Goal: Task Accomplishment & Management: Manage account settings

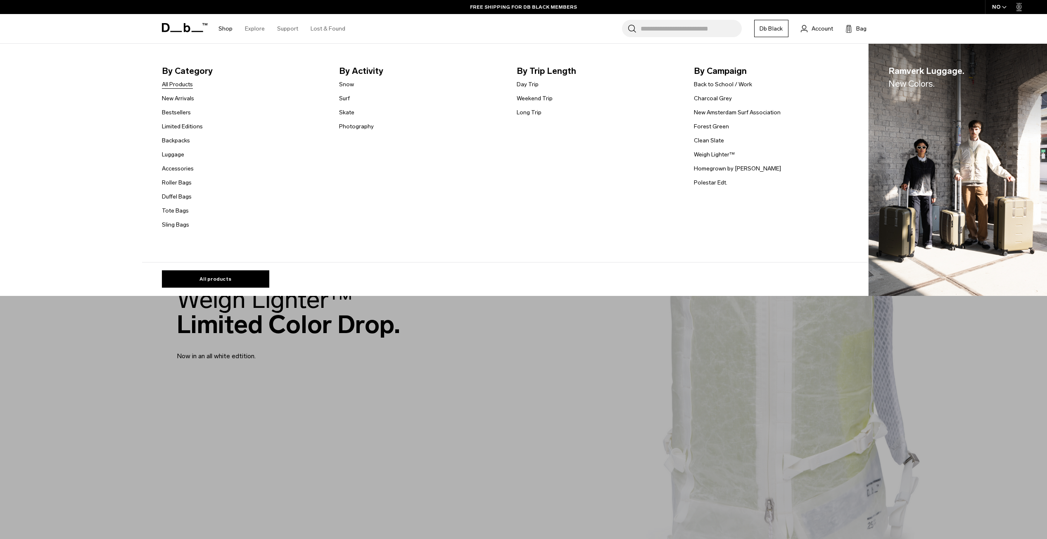
click at [193, 85] on link "All Products" at bounding box center [177, 84] width 31 height 9
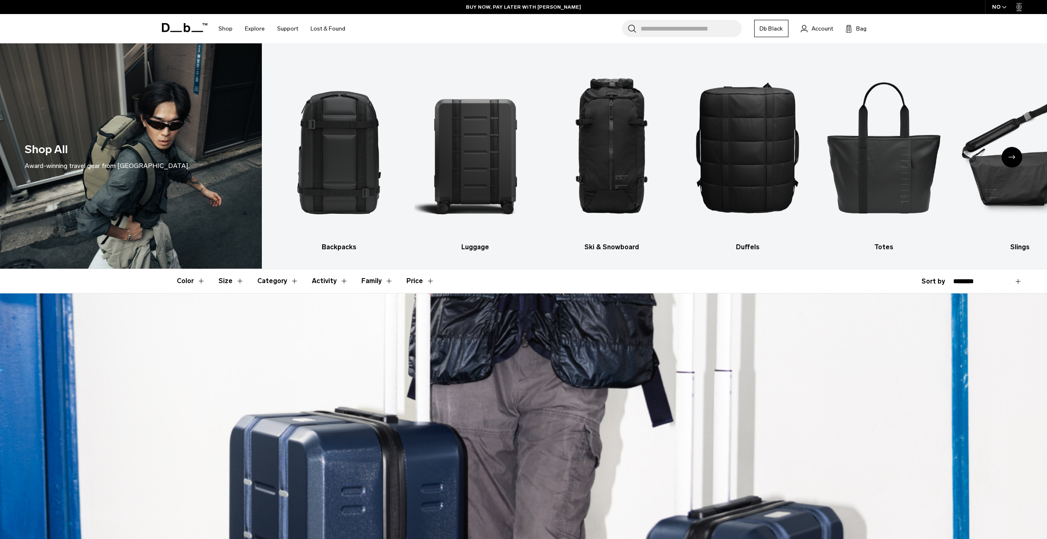
click at [1009, 159] on icon "Next slide" at bounding box center [1011, 157] width 7 height 4
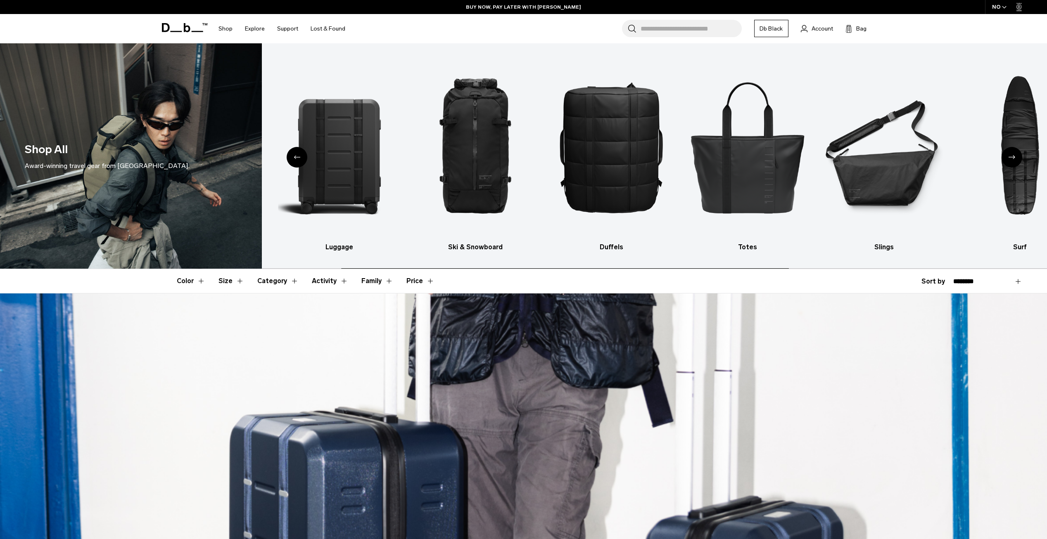
click at [1009, 159] on icon "Next slide" at bounding box center [1011, 157] width 7 height 4
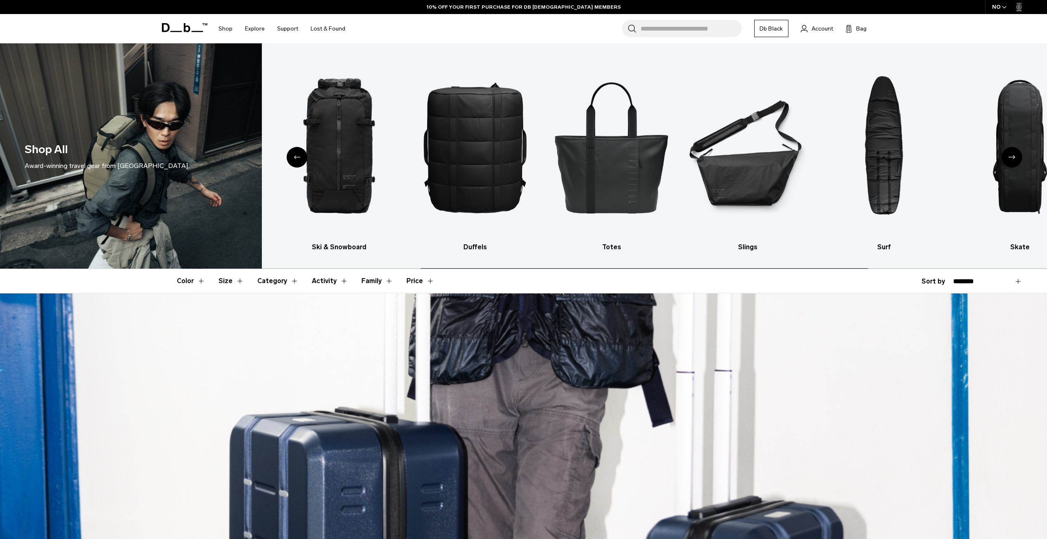
click at [1009, 159] on icon "Next slide" at bounding box center [1011, 157] width 7 height 4
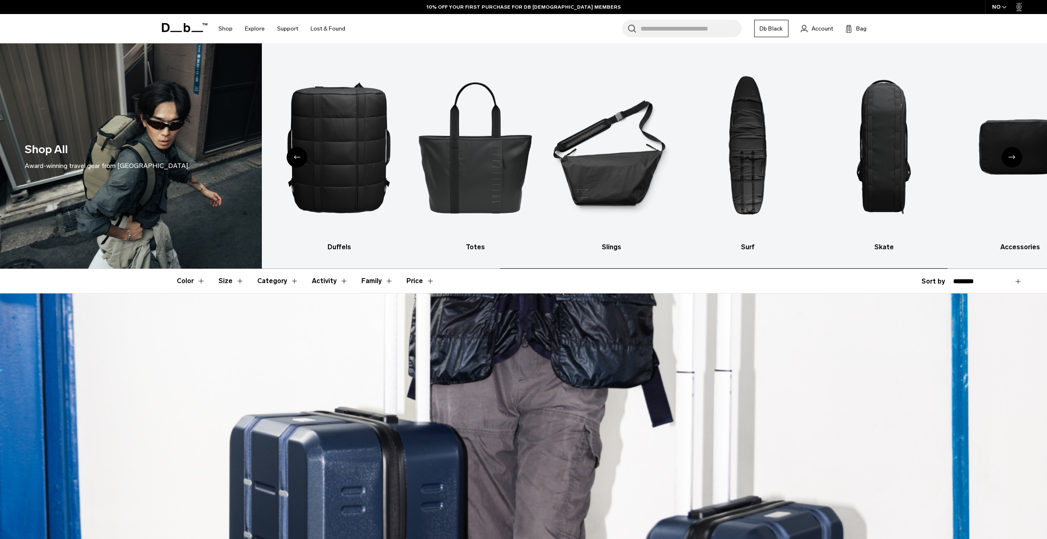
click at [1009, 158] on icon "Next slide" at bounding box center [1011, 157] width 7 height 4
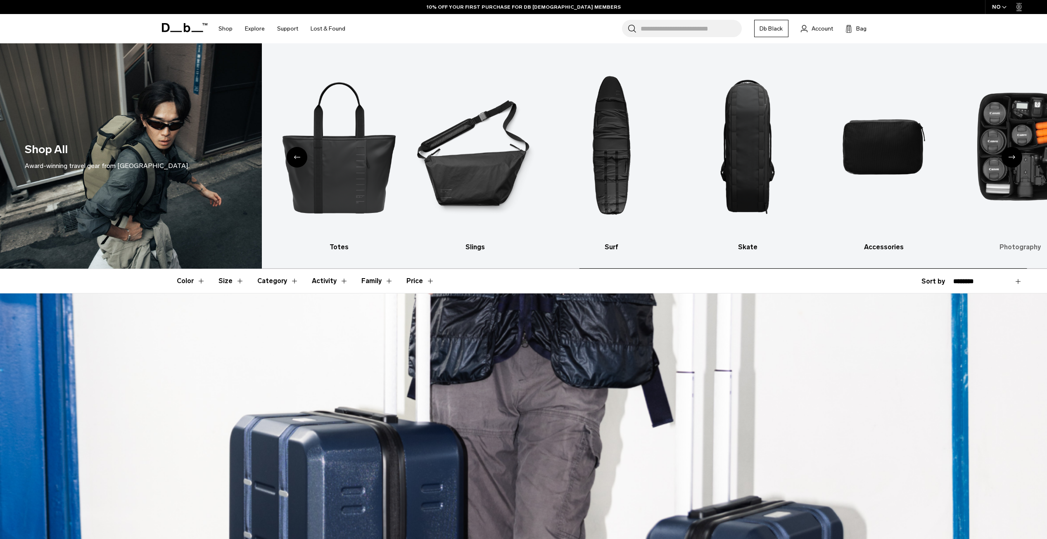
click at [1008, 159] on icon "Next slide" at bounding box center [1011, 157] width 7 height 4
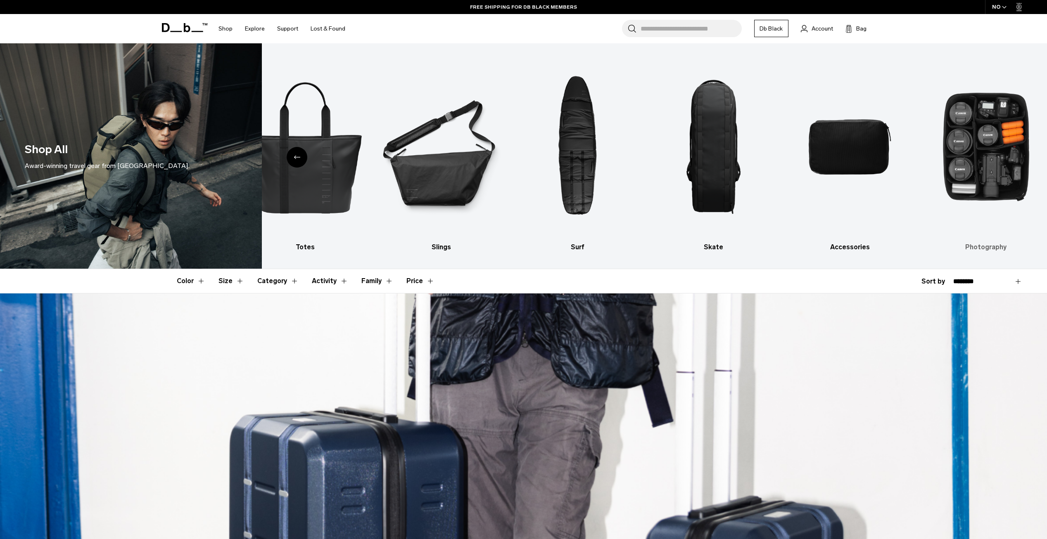
click at [987, 163] on img "10 / 10" at bounding box center [986, 147] width 122 height 183
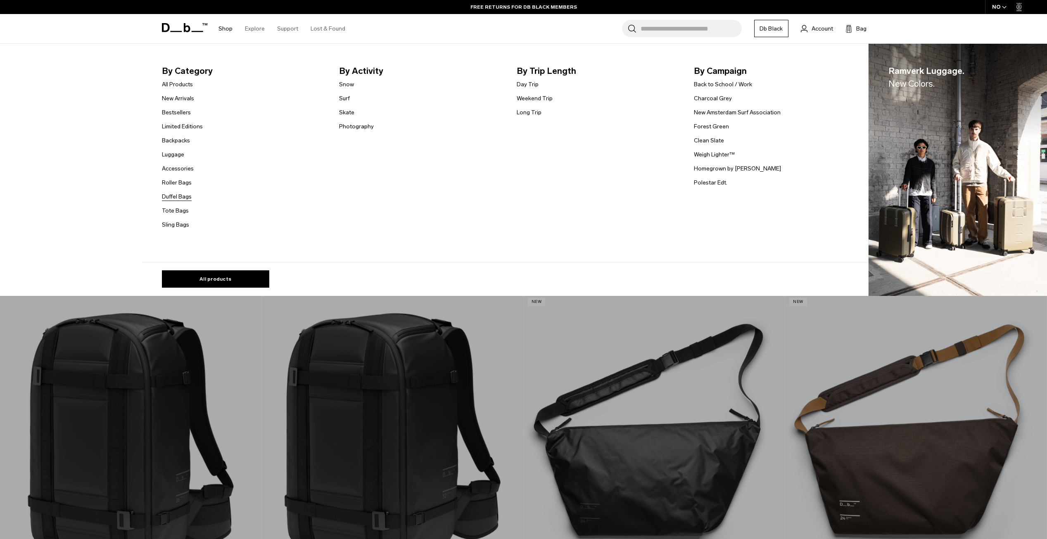
click at [187, 199] on link "Duffel Bags" at bounding box center [177, 196] width 30 height 9
click at [185, 197] on link "Duffel Bags" at bounding box center [177, 196] width 30 height 9
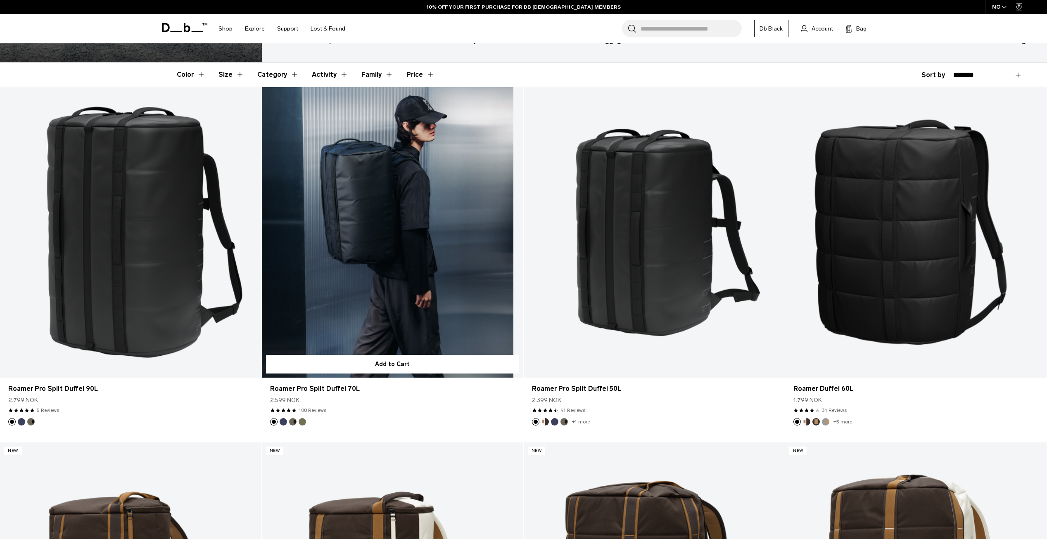
click at [285, 422] on button "Blue Hour" at bounding box center [283, 421] width 7 height 7
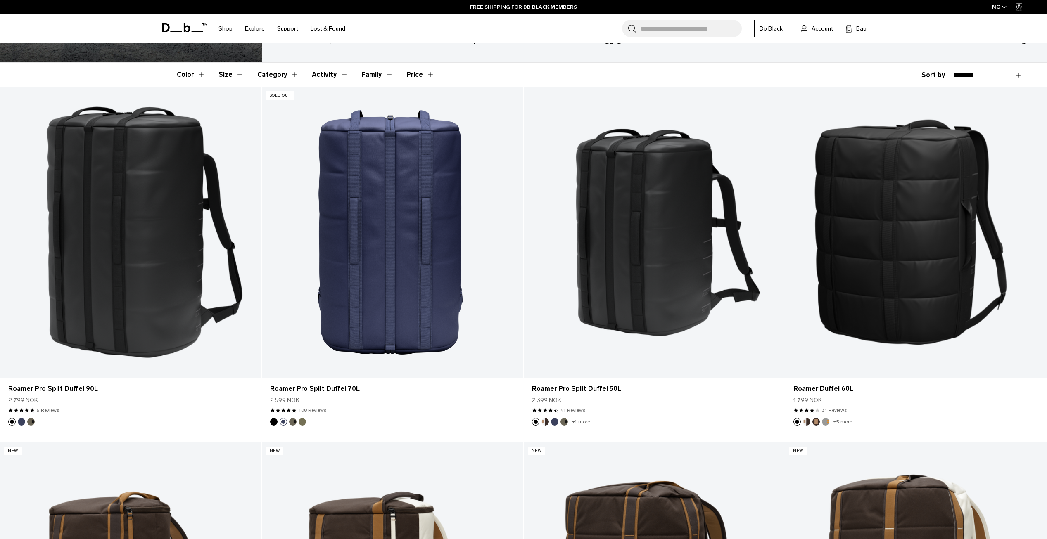
click at [294, 422] on button "Forest Green" at bounding box center [292, 421] width 7 height 7
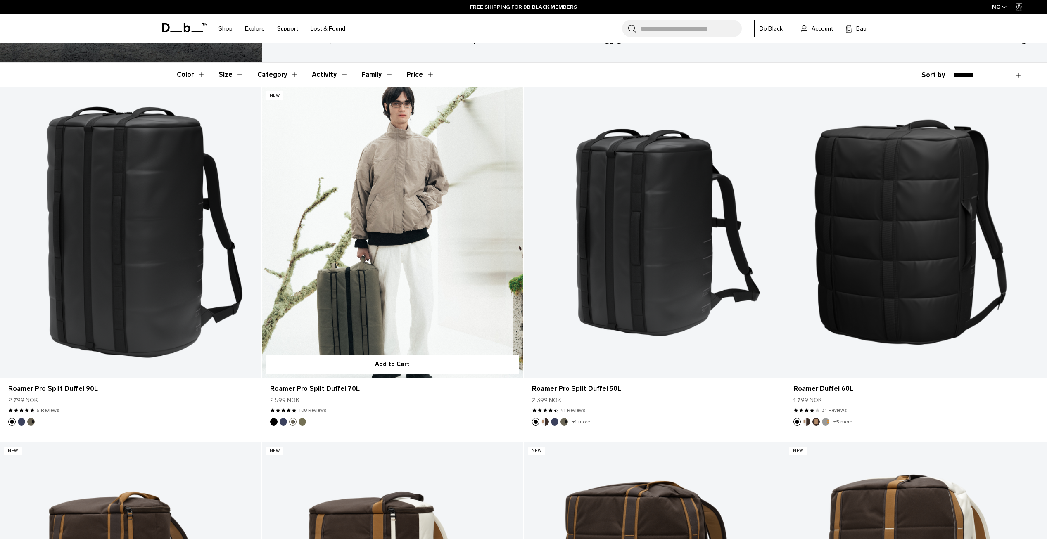
click at [303, 422] on button "Mash Green" at bounding box center [302, 421] width 7 height 7
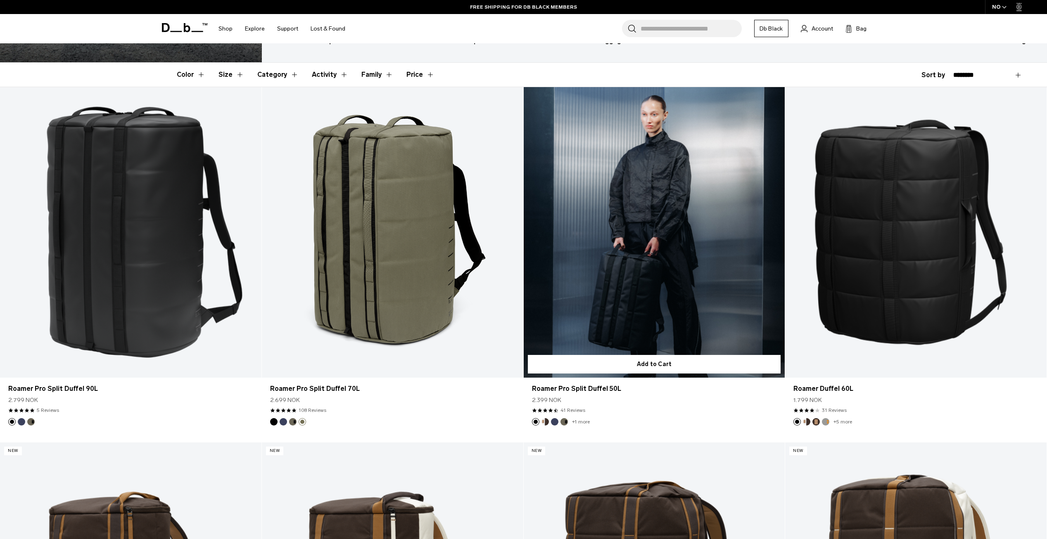
click at [544, 423] on button "Cappuccino" at bounding box center [544, 421] width 7 height 7
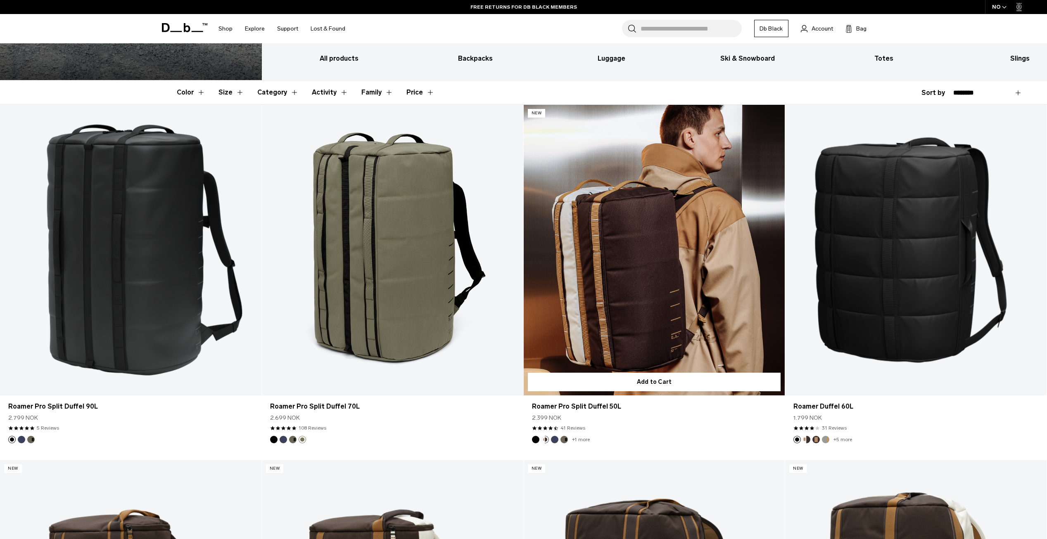
scroll to position [165, 0]
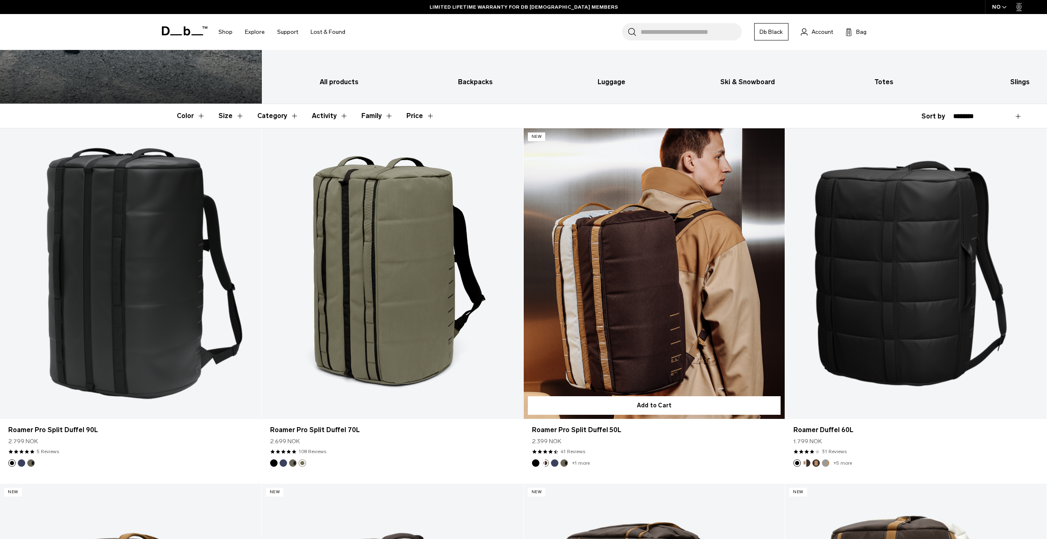
click at [554, 389] on link "Roamer Pro Split Duffel 50L Cappuccino" at bounding box center [654, 273] width 261 height 290
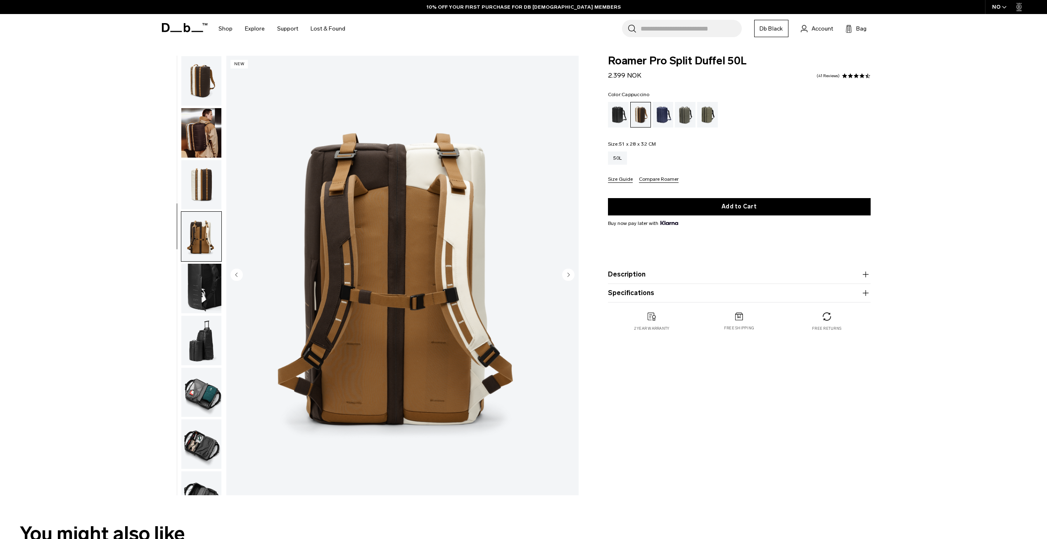
click at [570, 278] on circle "Next slide" at bounding box center [568, 274] width 12 height 12
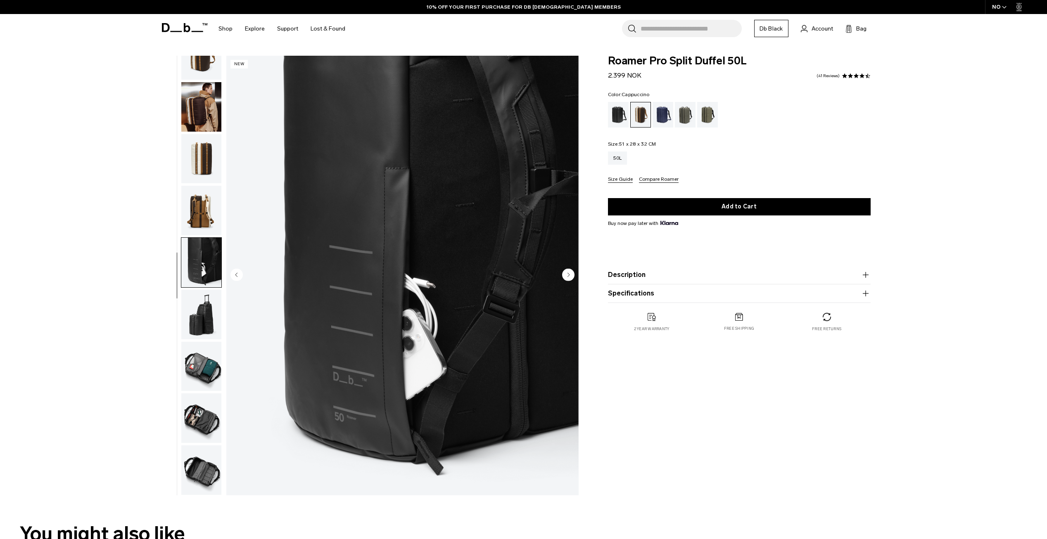
click at [570, 278] on circle "Next slide" at bounding box center [568, 274] width 12 height 12
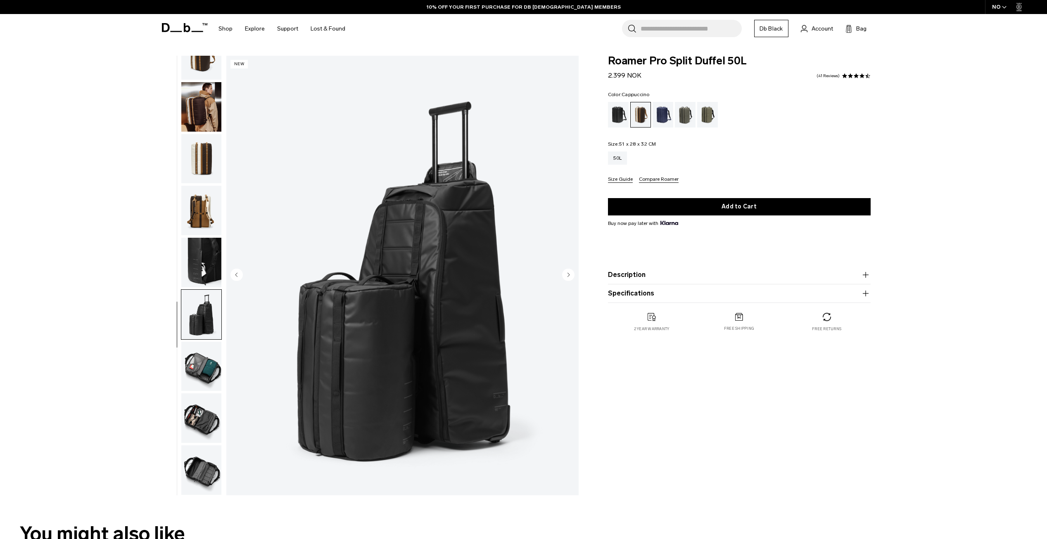
click at [570, 278] on circle "Next slide" at bounding box center [568, 274] width 12 height 12
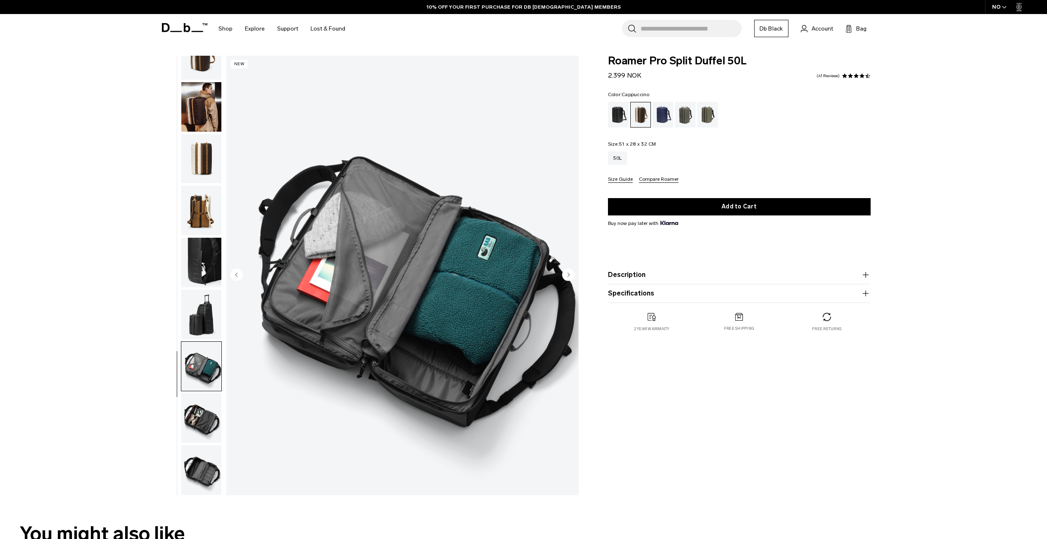
click at [570, 278] on circle "Next slide" at bounding box center [568, 274] width 12 height 12
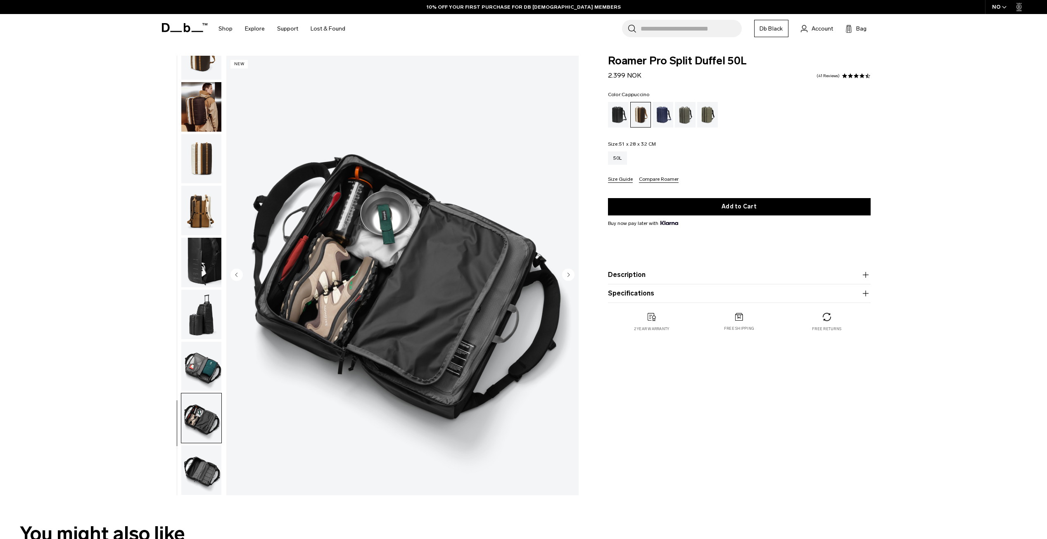
click at [570, 278] on circle "Next slide" at bounding box center [568, 274] width 12 height 12
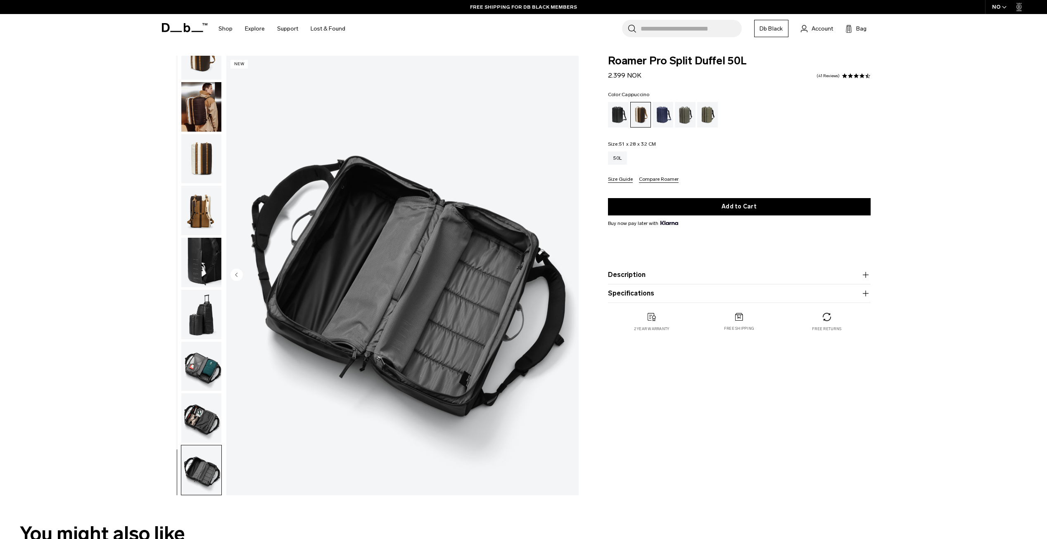
click at [570, 278] on img "9 / 9" at bounding box center [402, 276] width 352 height 440
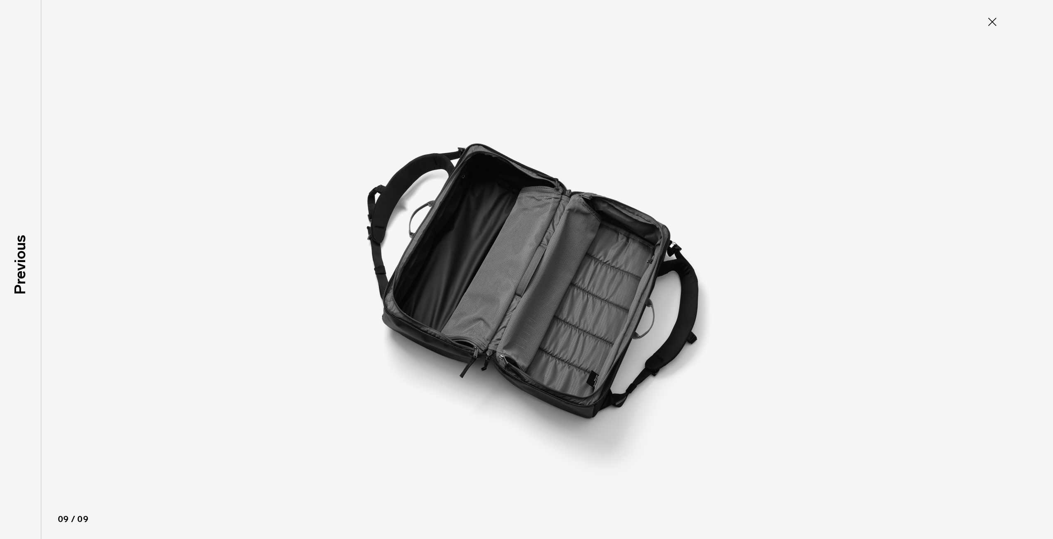
click at [570, 278] on img at bounding box center [527, 269] width 372 height 539
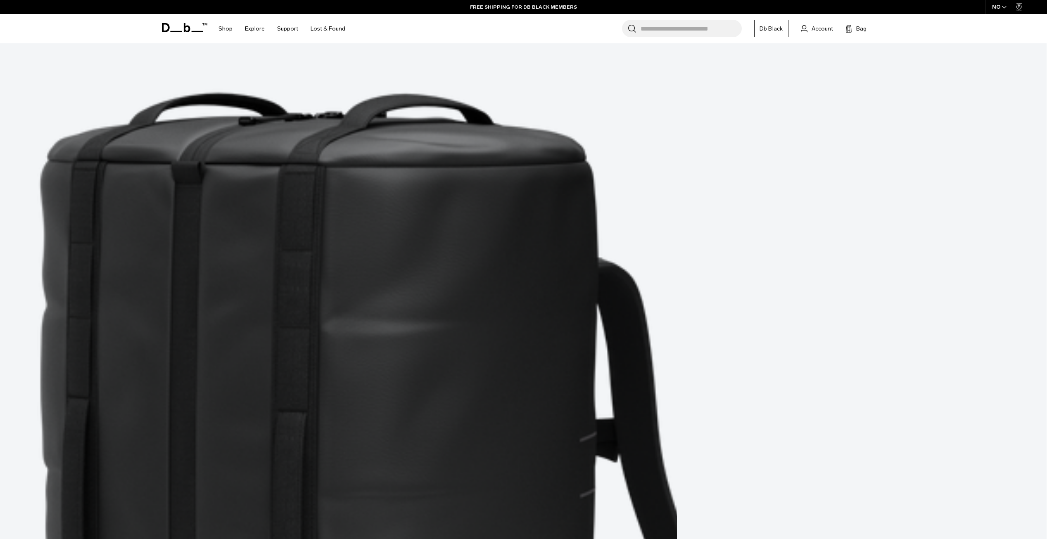
scroll to position [206, 0]
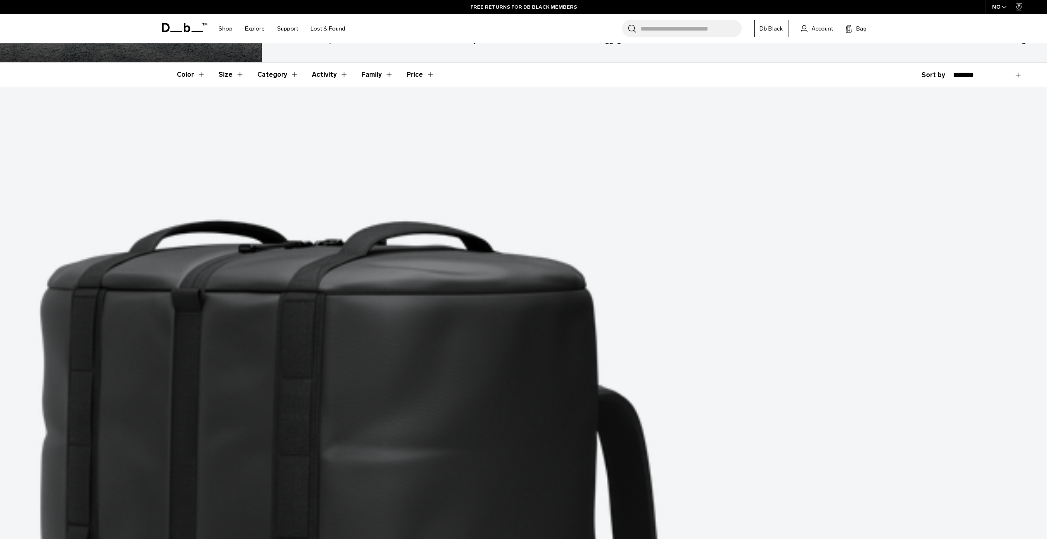
click at [691, 26] on input "Search for Bags, Luggage..." at bounding box center [690, 28] width 101 height 17
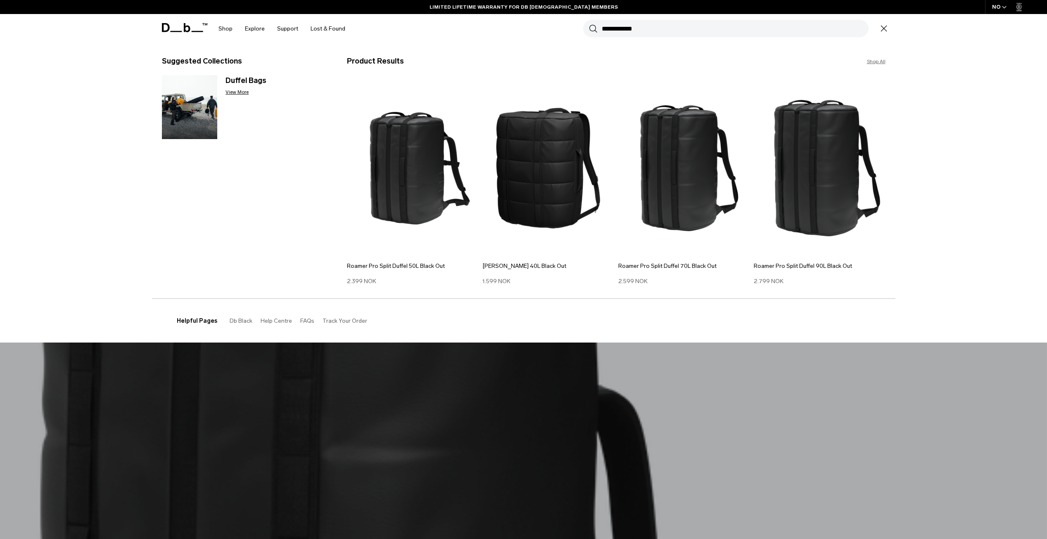
type input "**********"
click at [589, 24] on button "Search" at bounding box center [593, 28] width 9 height 9
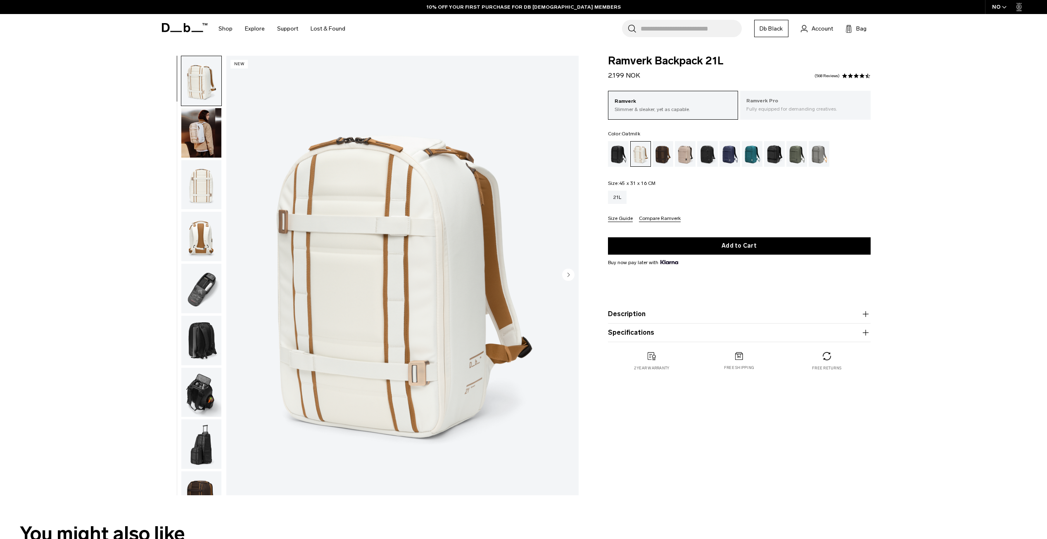
click at [788, 115] on div "Ramverk Pro Fully equipped for demanding creatives." at bounding box center [805, 105] width 130 height 28
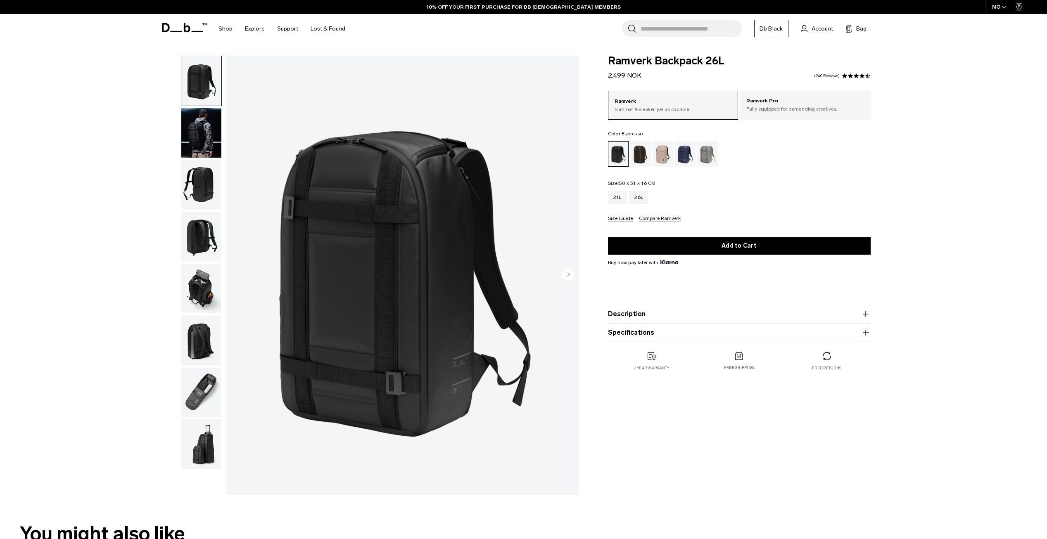
click at [642, 161] on div "Espresso" at bounding box center [640, 154] width 21 height 26
click at [185, 21] on span at bounding box center [184, 27] width 45 height 31
click at [186, 25] on icon at bounding box center [184, 27] width 45 height 9
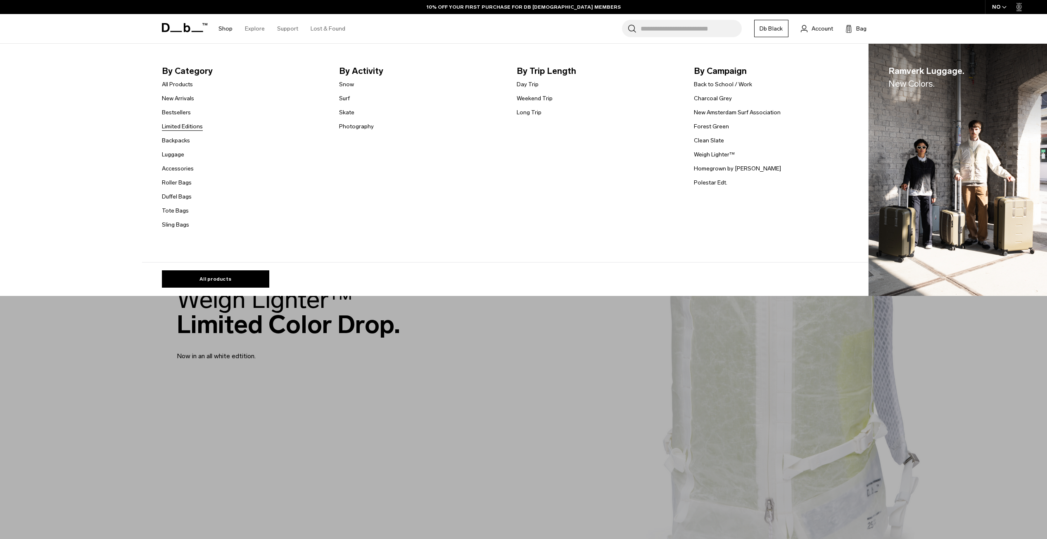
click at [182, 126] on link "Limited Editions" at bounding box center [182, 126] width 41 height 9
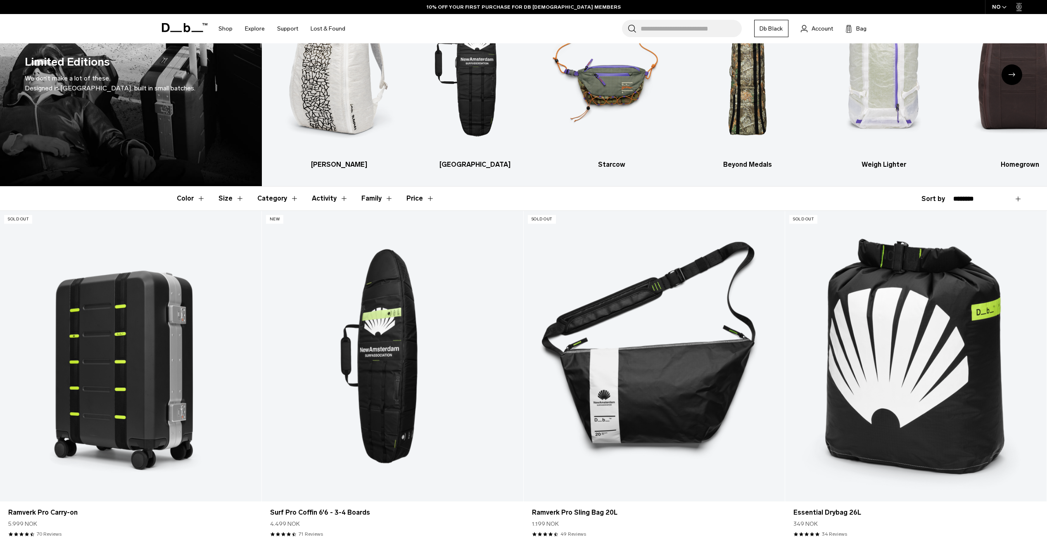
scroll to position [83, 0]
click at [275, 198] on button "Category" at bounding box center [277, 199] width 41 height 24
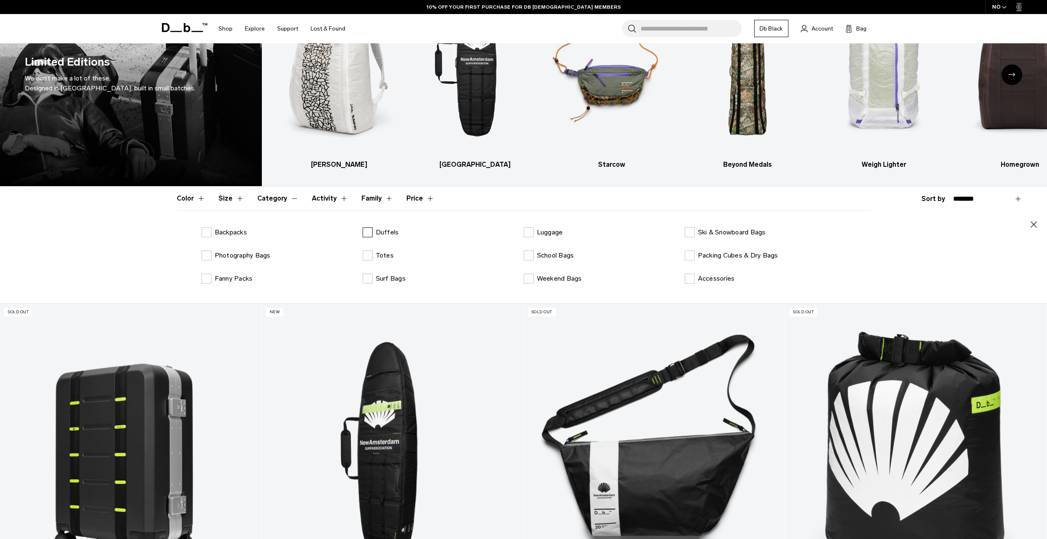
click at [365, 228] on label "Duffels" at bounding box center [381, 233] width 36 height 10
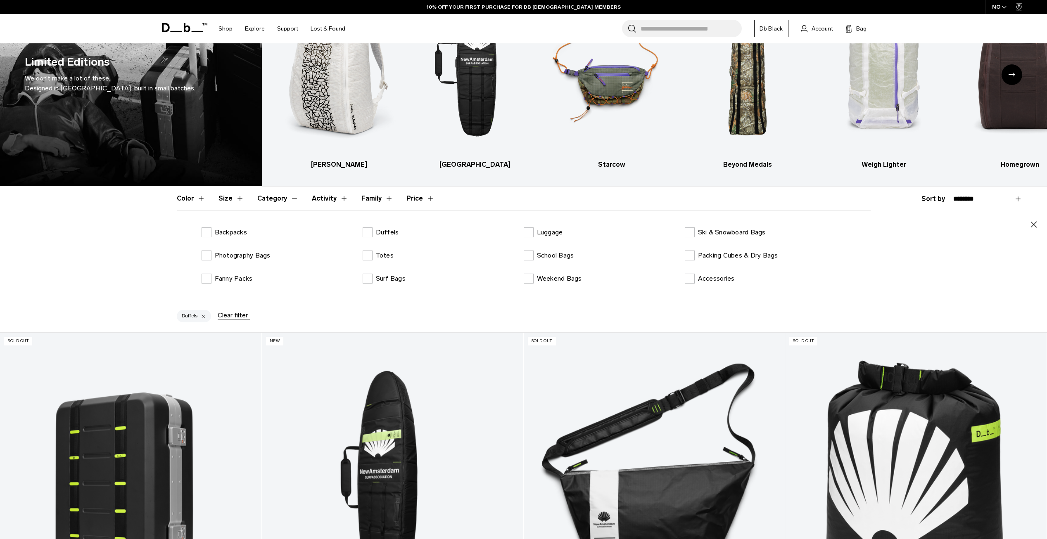
click at [285, 196] on button "Category" at bounding box center [277, 199] width 41 height 24
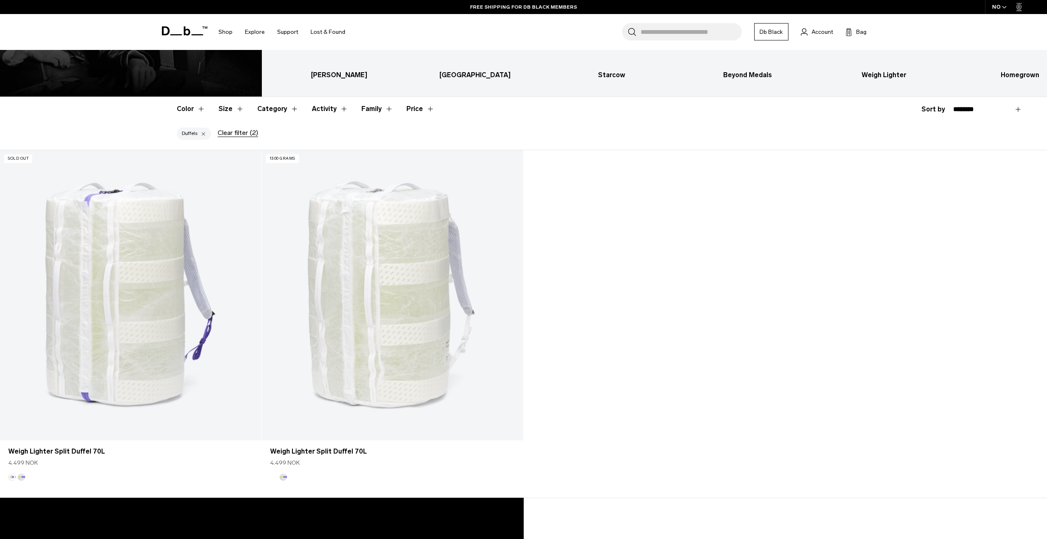
scroll to position [124, 0]
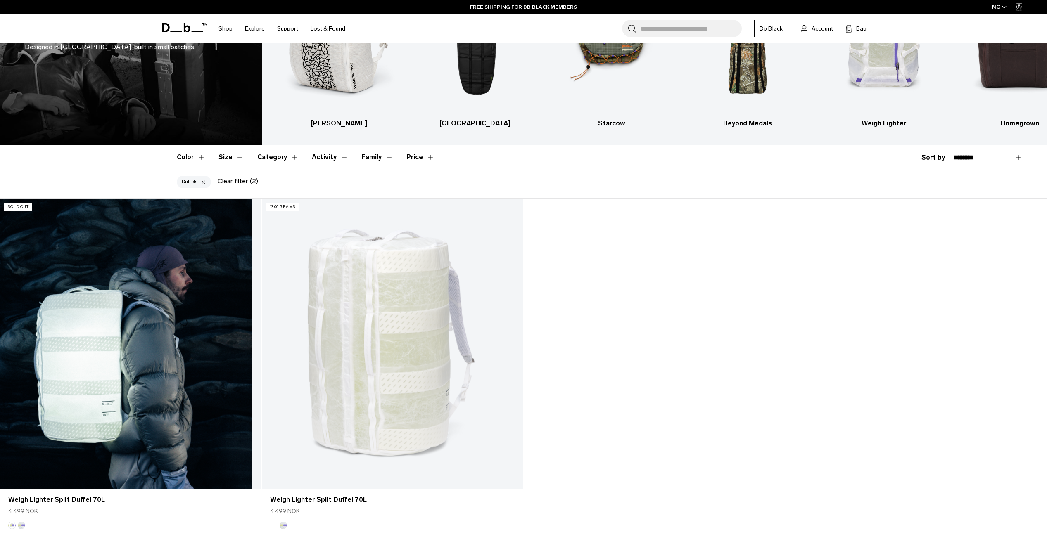
click at [111, 320] on link "Weigh Lighter Split Duffel 70L" at bounding box center [130, 344] width 261 height 290
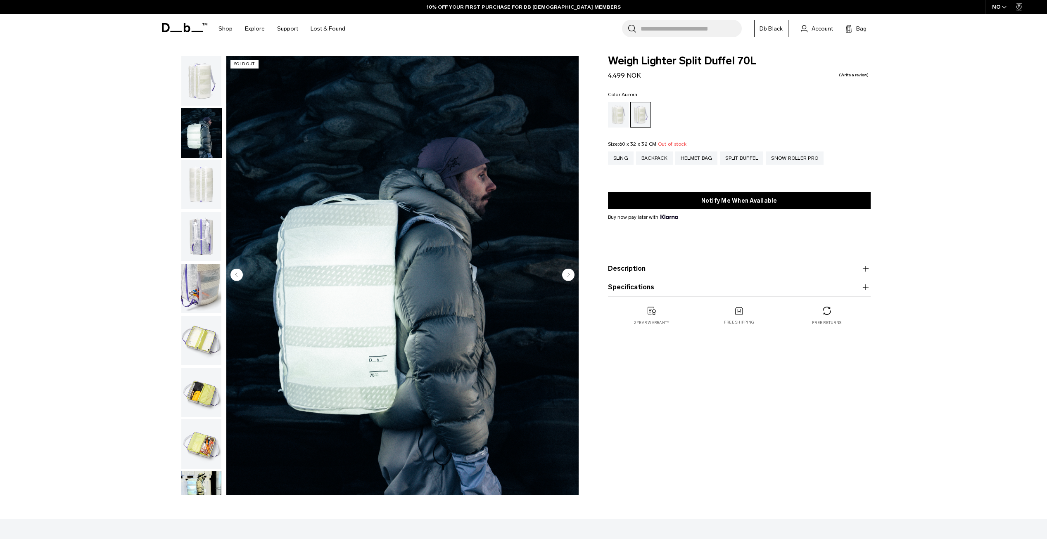
click at [570, 275] on circle "Next slide" at bounding box center [568, 274] width 12 height 12
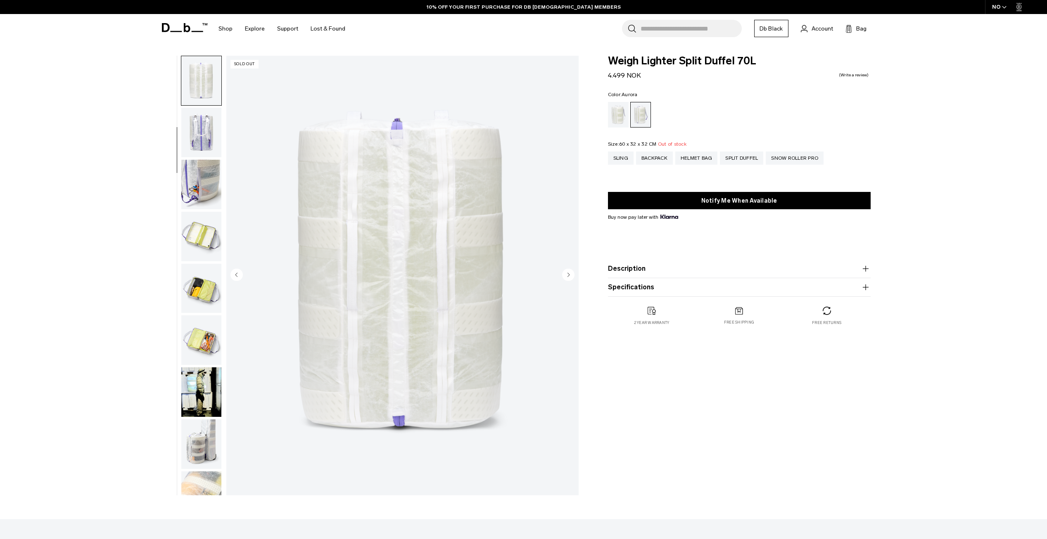
click at [570, 275] on circle "Next slide" at bounding box center [568, 274] width 12 height 12
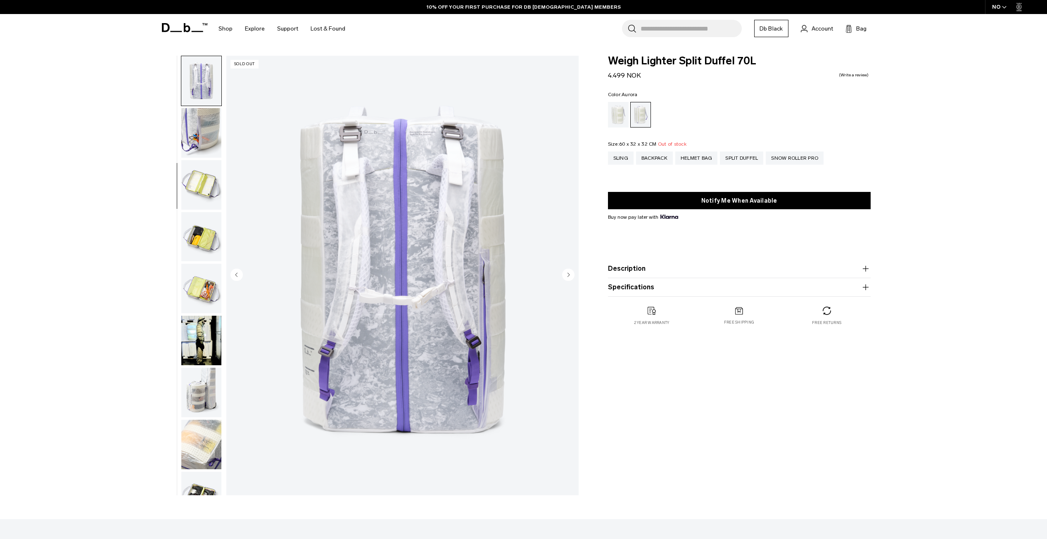
click at [570, 275] on circle "Next slide" at bounding box center [568, 274] width 12 height 12
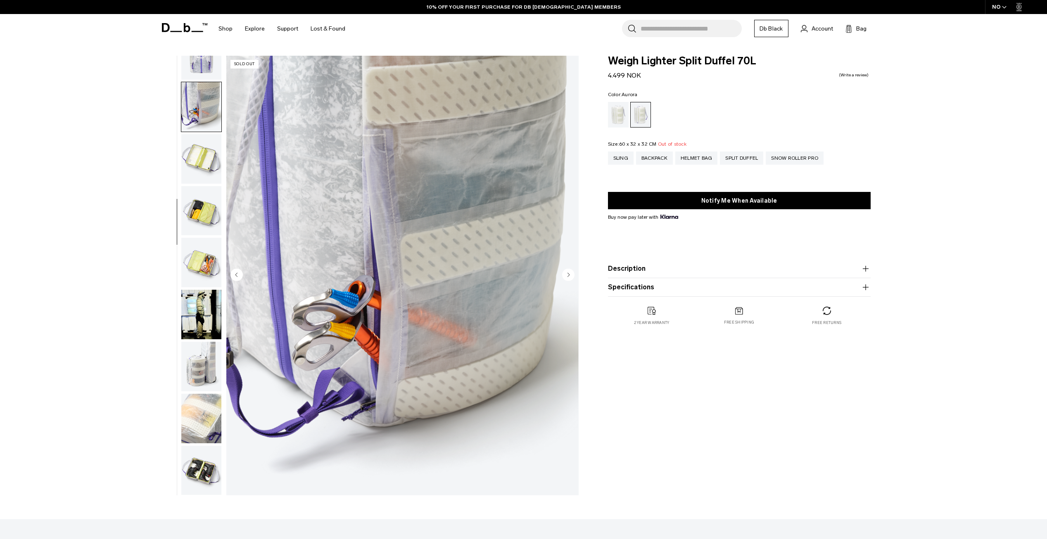
click at [570, 275] on circle "Next slide" at bounding box center [568, 274] width 12 height 12
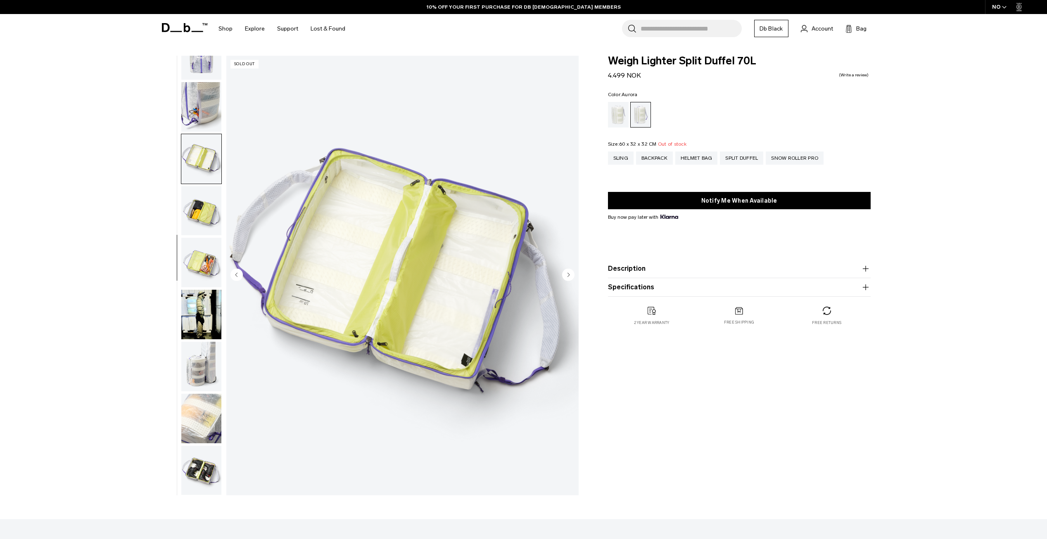
click at [570, 275] on circle "Next slide" at bounding box center [568, 274] width 12 height 12
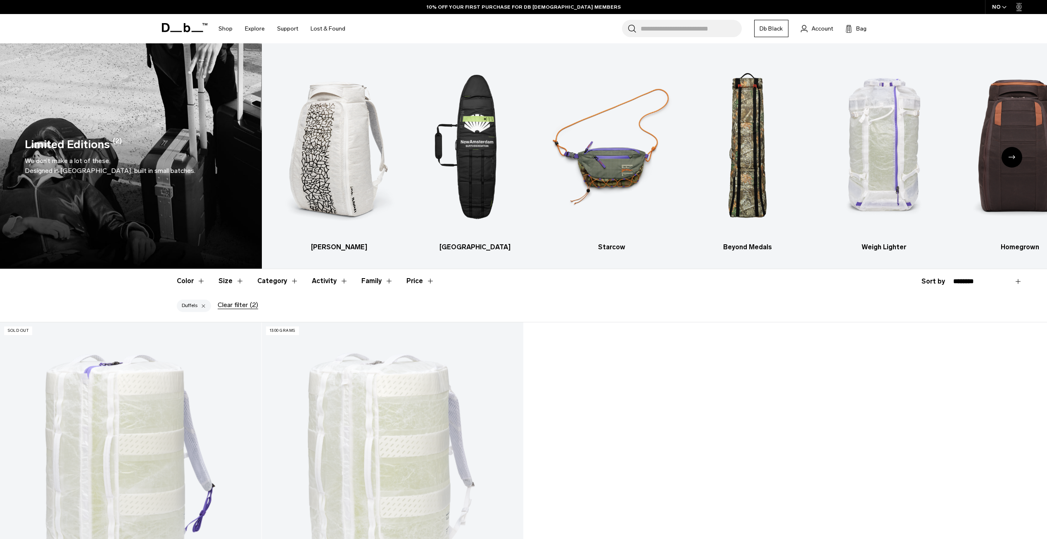
click at [273, 281] on button "Category" at bounding box center [277, 281] width 41 height 24
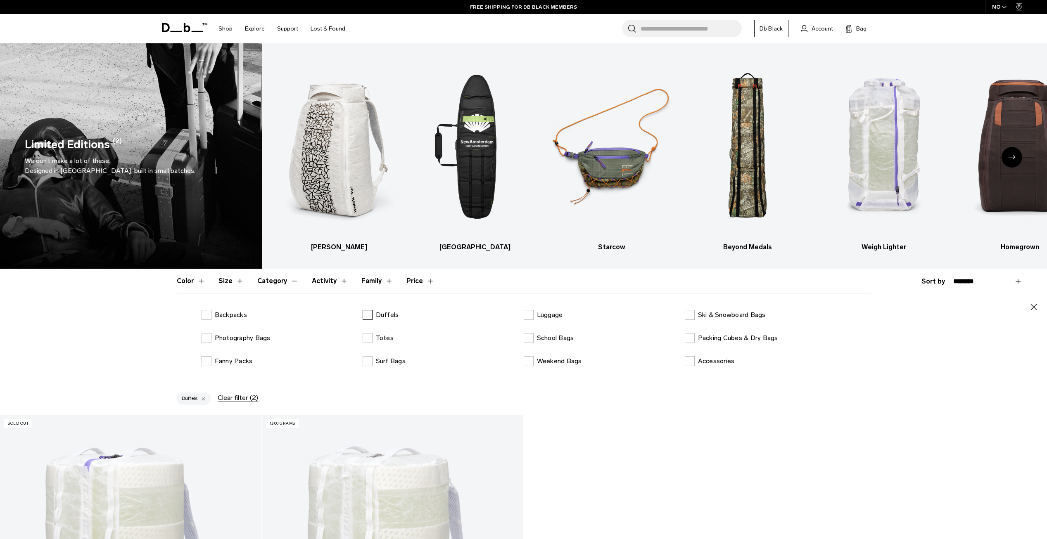
click at [369, 316] on label "Duffels" at bounding box center [381, 315] width 36 height 10
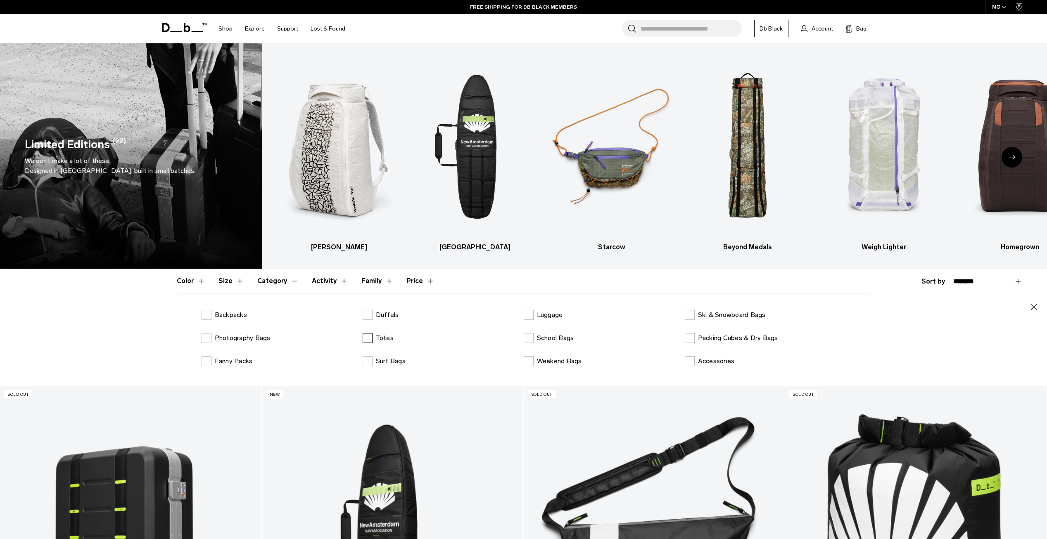
click at [379, 339] on p "Totes" at bounding box center [385, 338] width 18 height 10
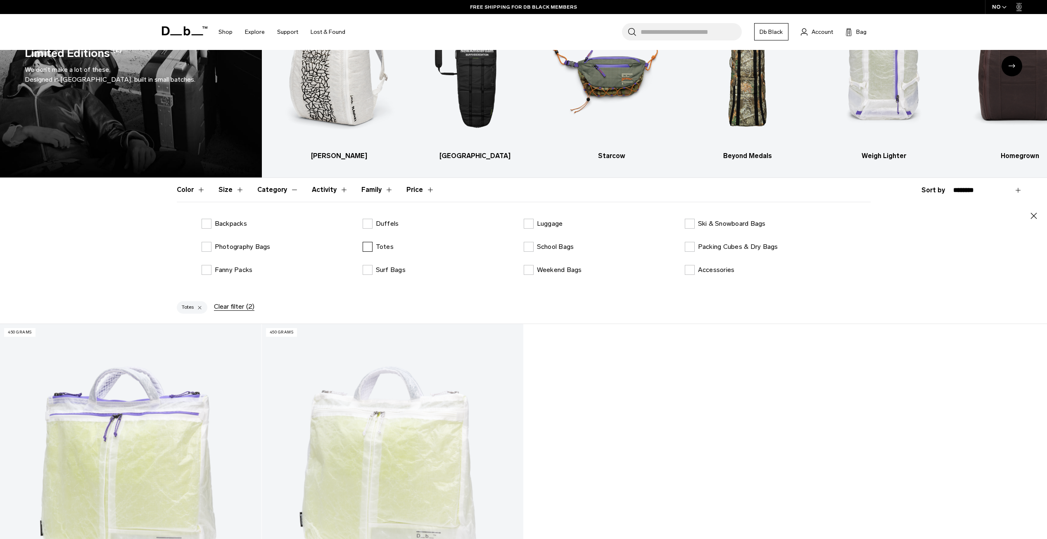
scroll to position [83, 0]
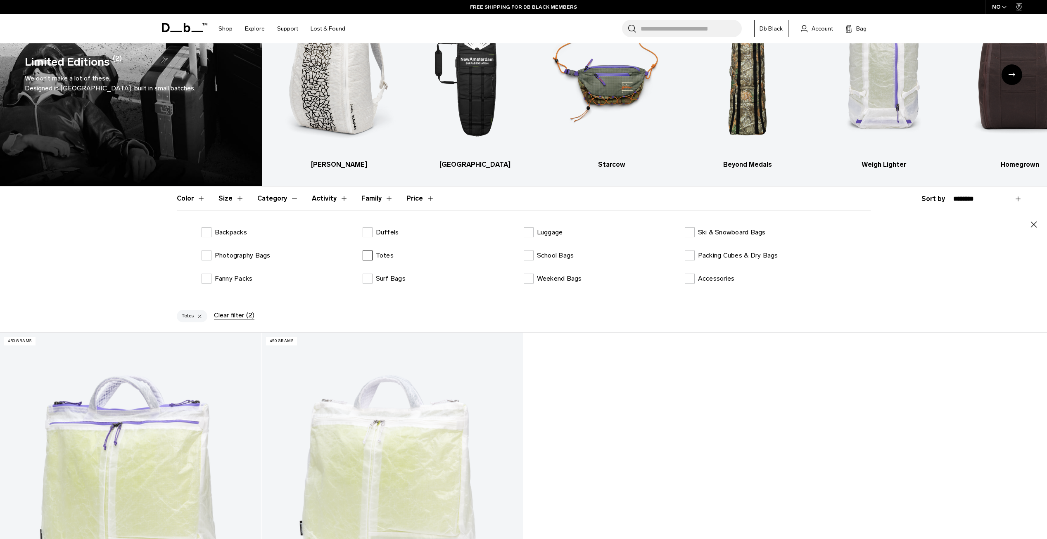
click at [377, 256] on p "Totes" at bounding box center [385, 256] width 18 height 10
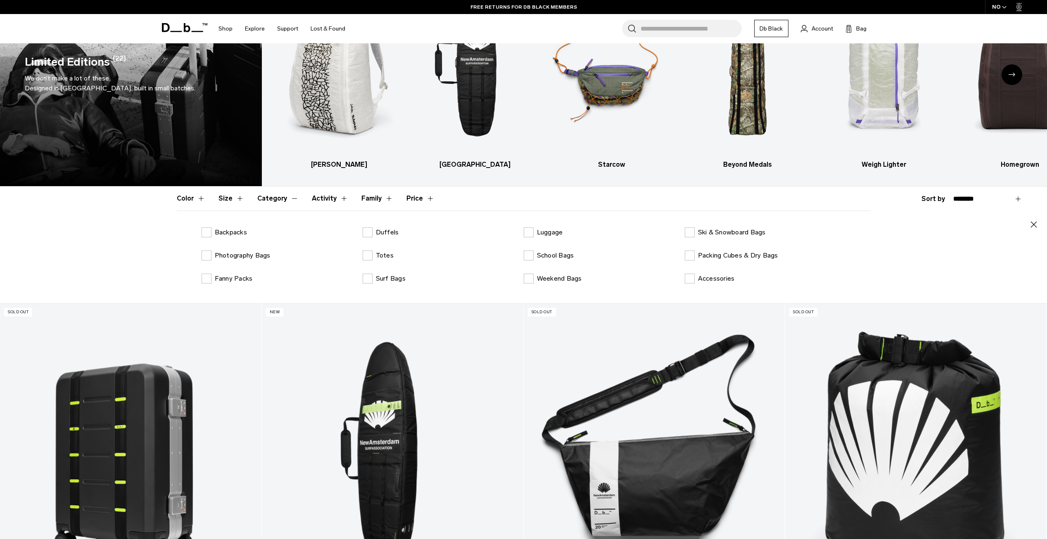
click at [375, 267] on div "Backpacks Duffels Luggage Ski & Snowboard Bags Photography Bags Totes School Ba…" at bounding box center [524, 262] width 694 height 69
click at [377, 260] on p "Totes" at bounding box center [385, 256] width 18 height 10
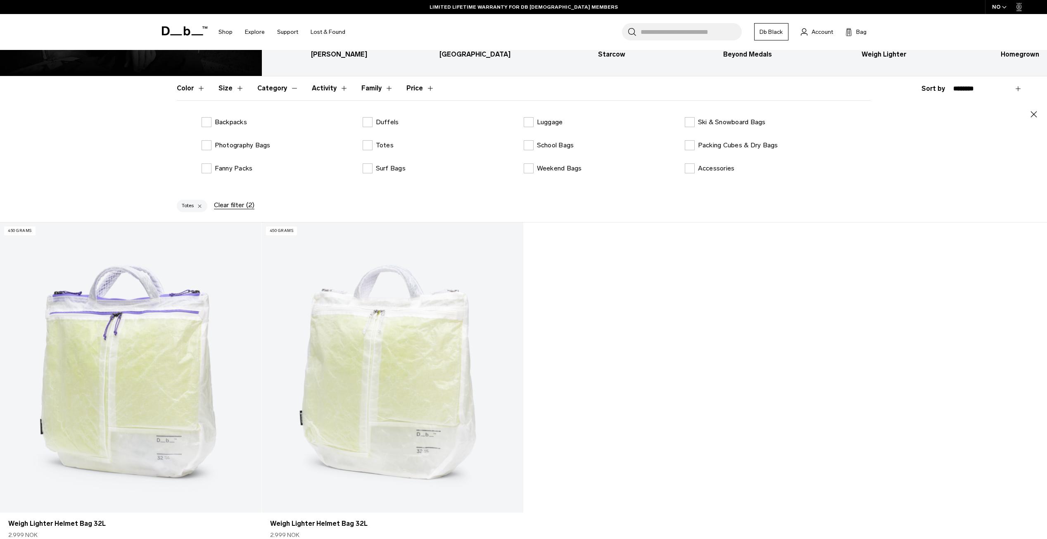
scroll to position [124, 0]
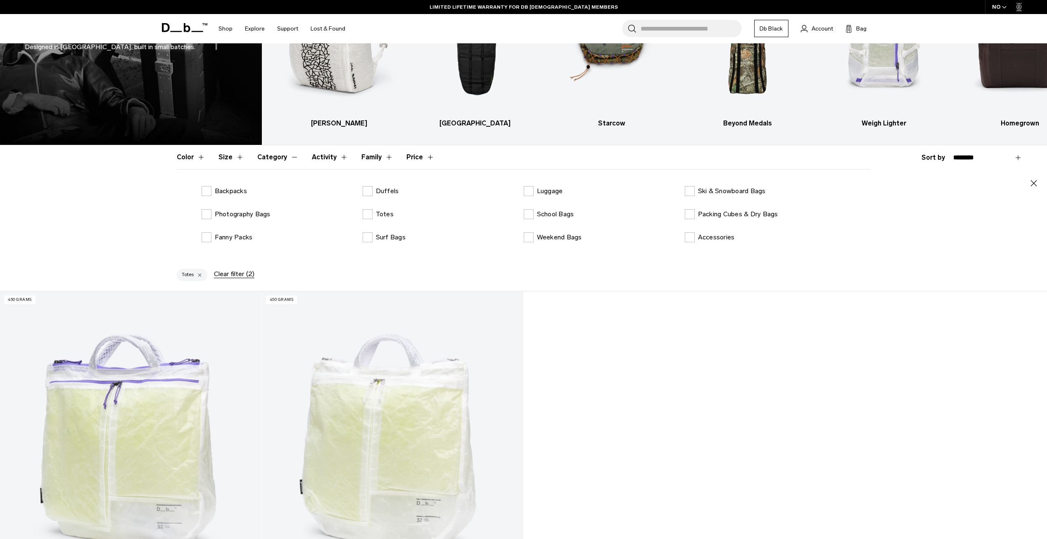
click at [367, 220] on div "Backpacks Duffels Luggage Ski & Snowboard Bags Photography Bags Totes School Ba…" at bounding box center [524, 220] width 694 height 69
click at [369, 218] on label "Totes" at bounding box center [378, 214] width 31 height 10
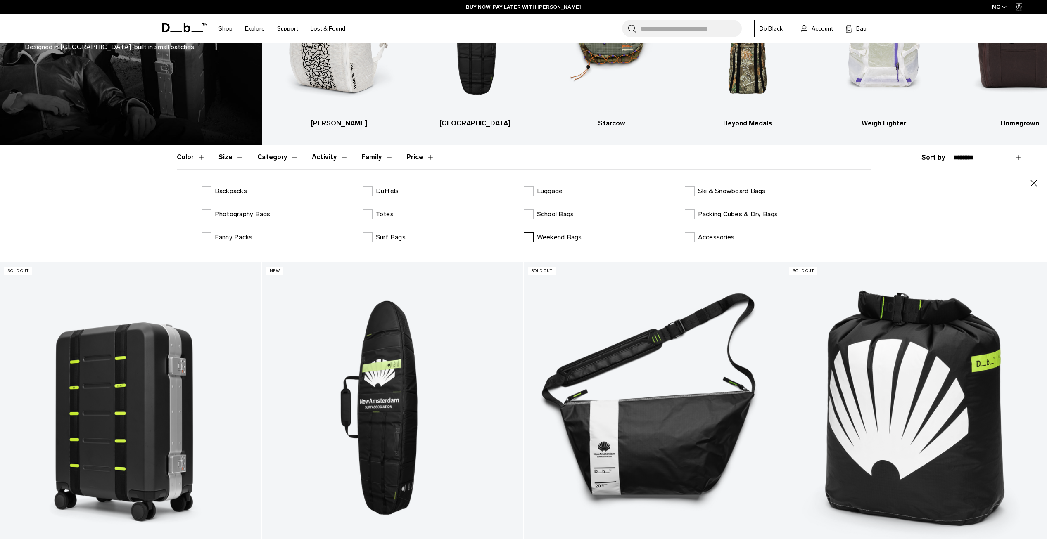
click at [567, 238] on p "Weekend Bags" at bounding box center [559, 237] width 45 height 10
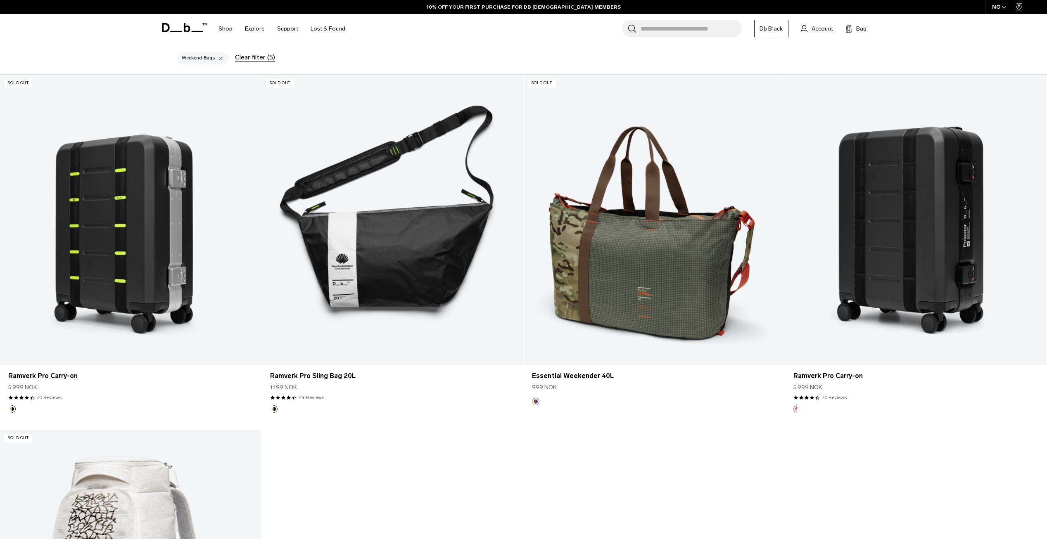
scroll to position [330, 0]
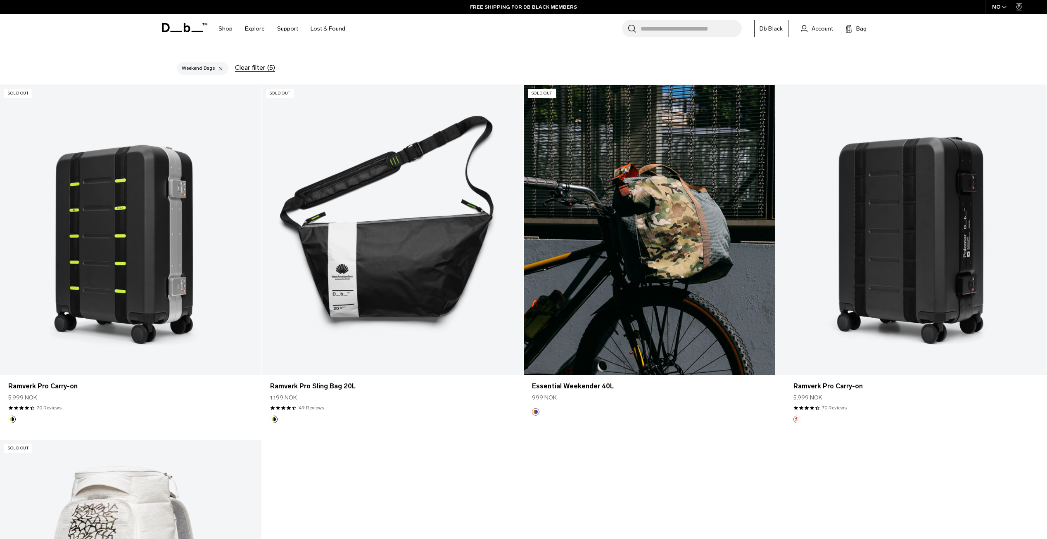
click at [636, 324] on link "Essential Weekender 40L" at bounding box center [654, 230] width 261 height 290
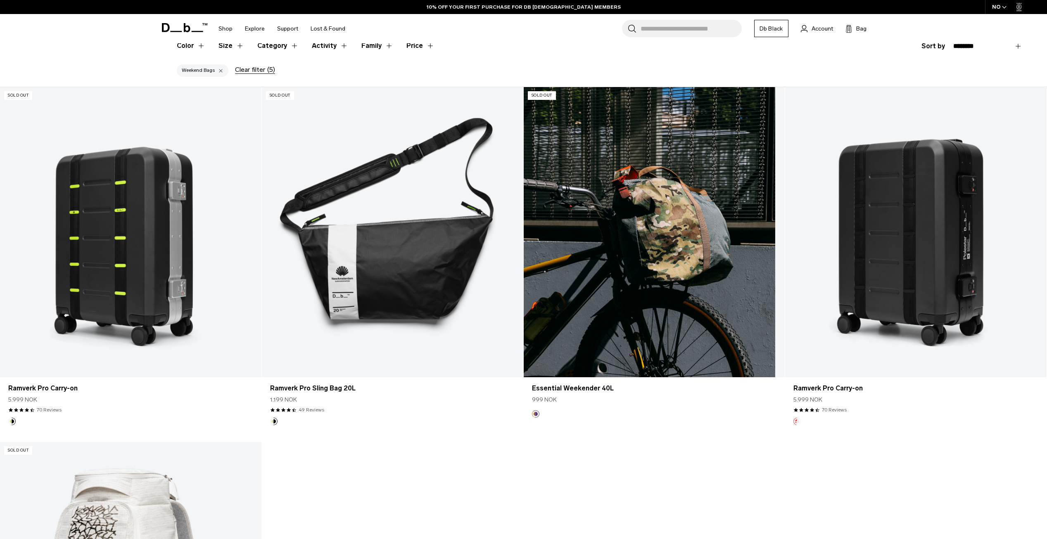
click at [638, 250] on link "Essential Weekender 40L" at bounding box center [654, 232] width 261 height 290
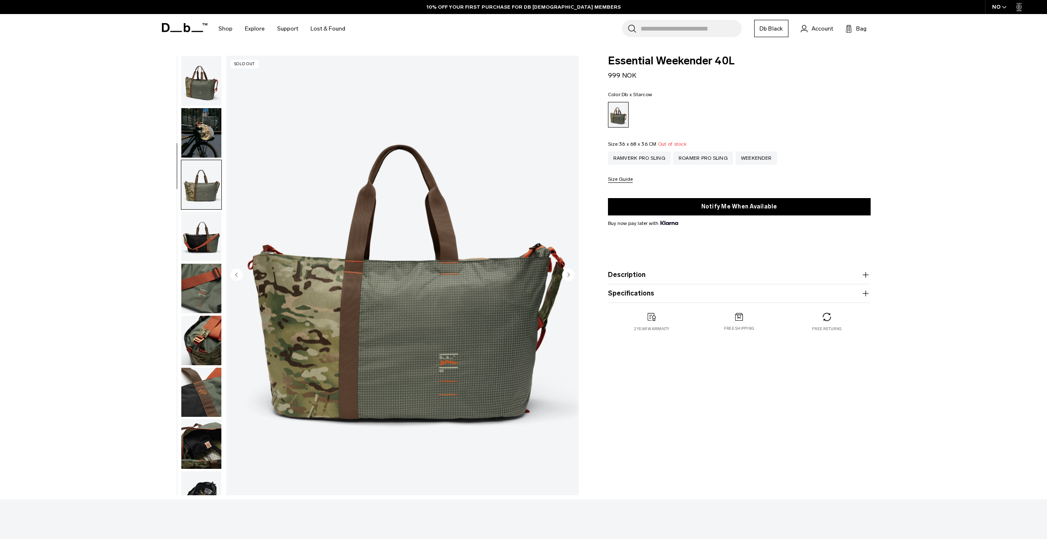
click at [569, 271] on circle "Next slide" at bounding box center [568, 274] width 12 height 12
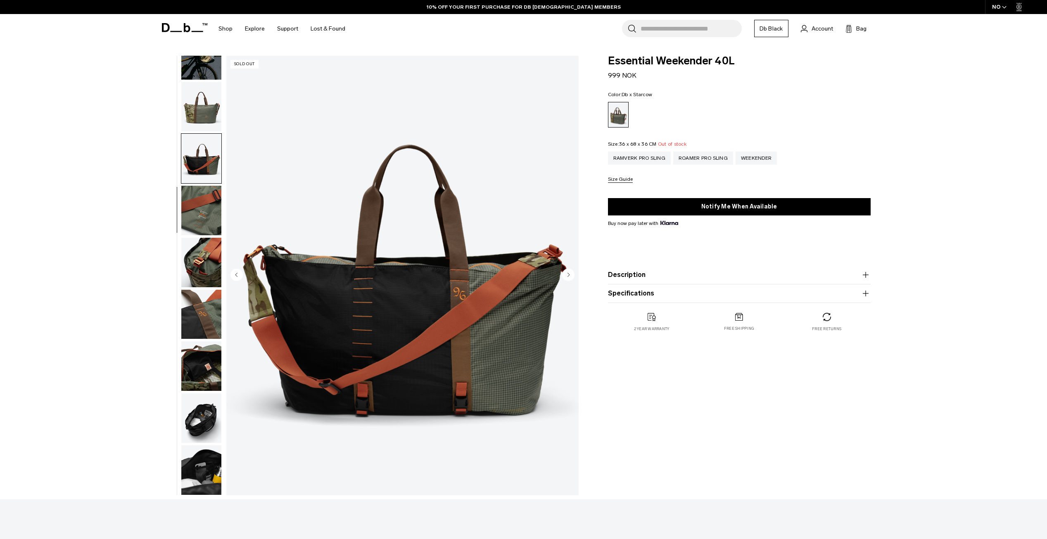
click at [569, 271] on circle "Next slide" at bounding box center [568, 274] width 12 height 12
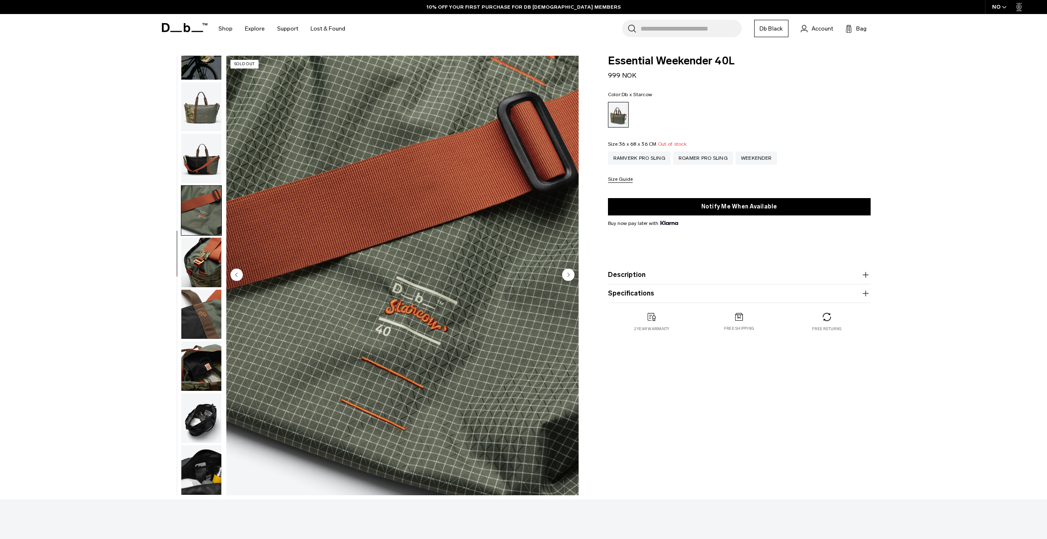
click at [569, 271] on circle "Next slide" at bounding box center [568, 274] width 12 height 12
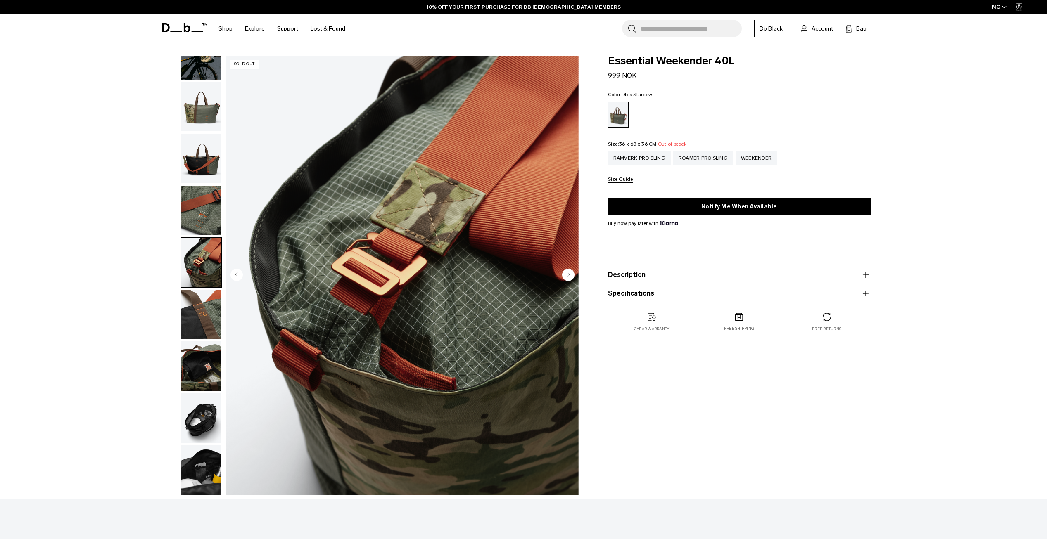
click at [569, 271] on circle "Next slide" at bounding box center [568, 274] width 12 height 12
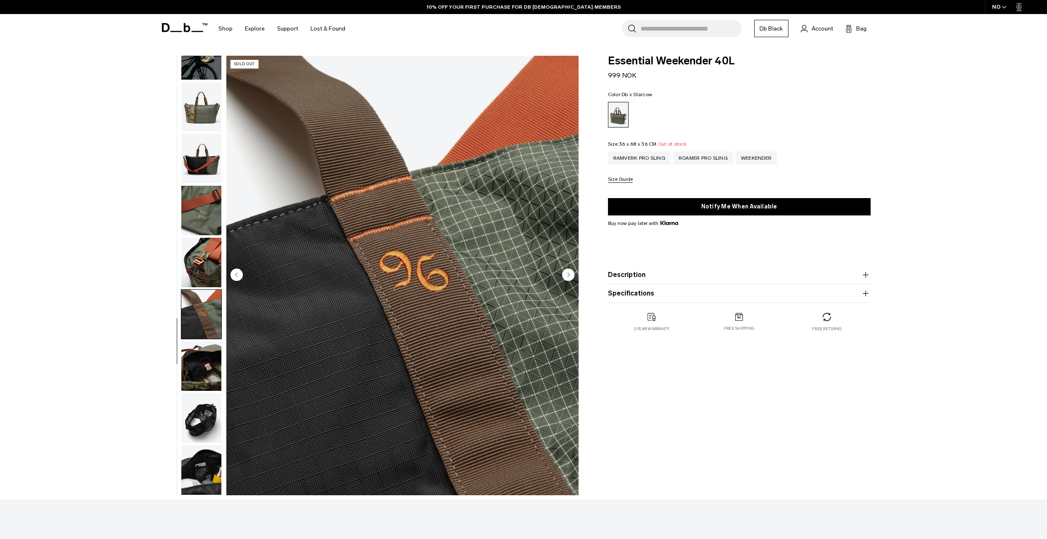
click at [569, 271] on circle "Next slide" at bounding box center [568, 274] width 12 height 12
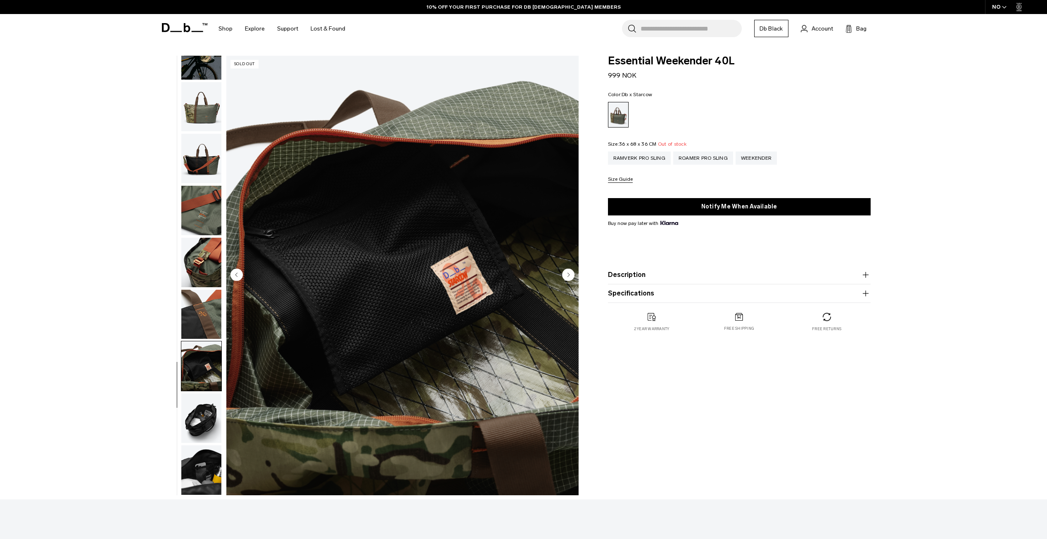
click at [569, 271] on circle "Next slide" at bounding box center [568, 274] width 12 height 12
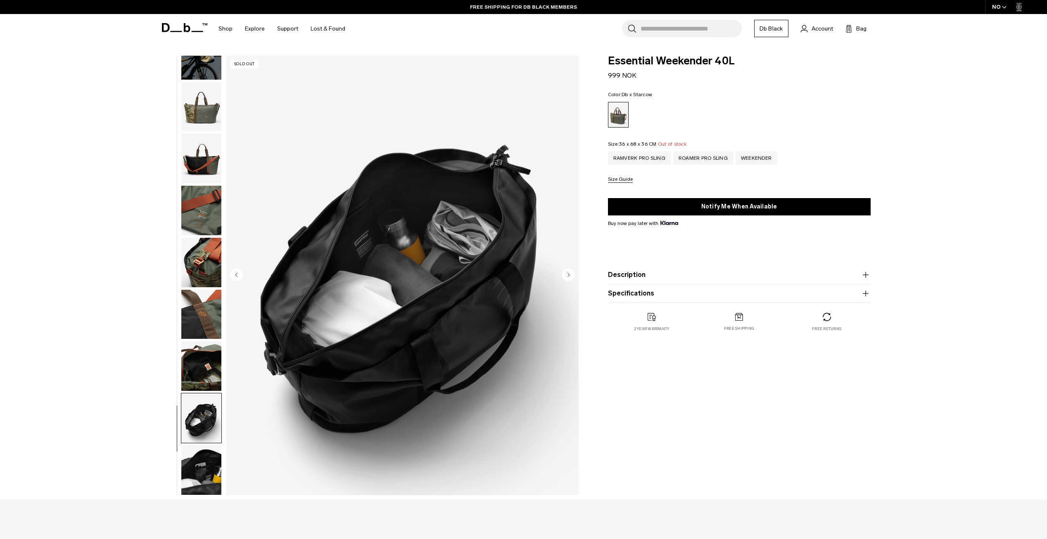
click at [569, 271] on circle "Next slide" at bounding box center [568, 274] width 12 height 12
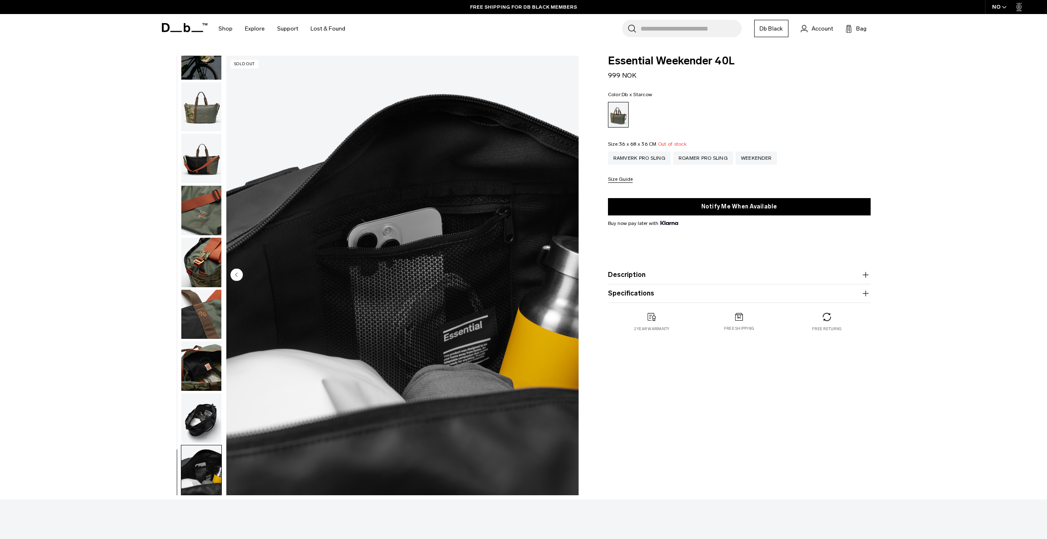
click at [569, 271] on img "10 / 10" at bounding box center [402, 276] width 352 height 440
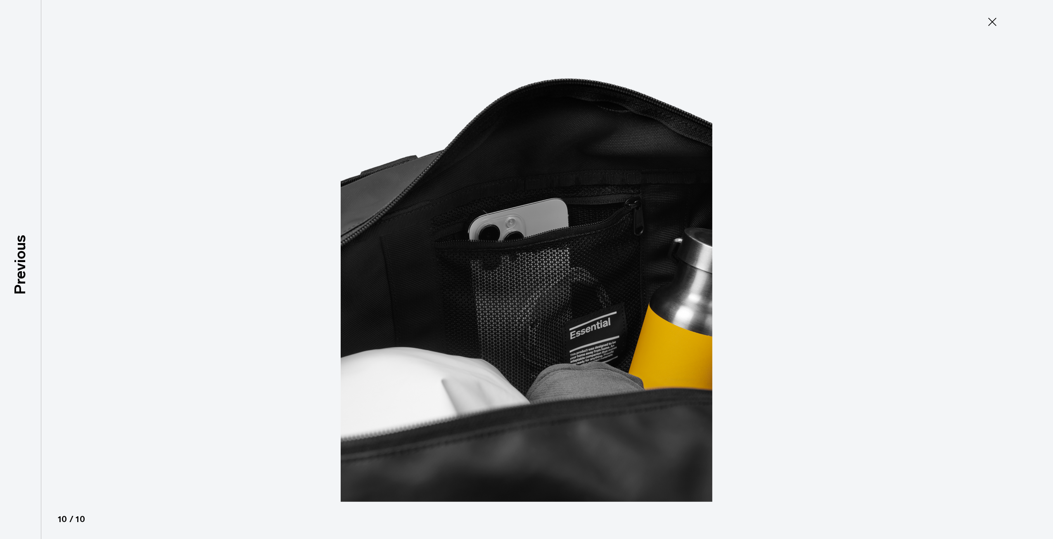
click at [774, 293] on div at bounding box center [526, 269] width 1053 height 539
click at [982, 20] on button "Close" at bounding box center [992, 21] width 27 height 17
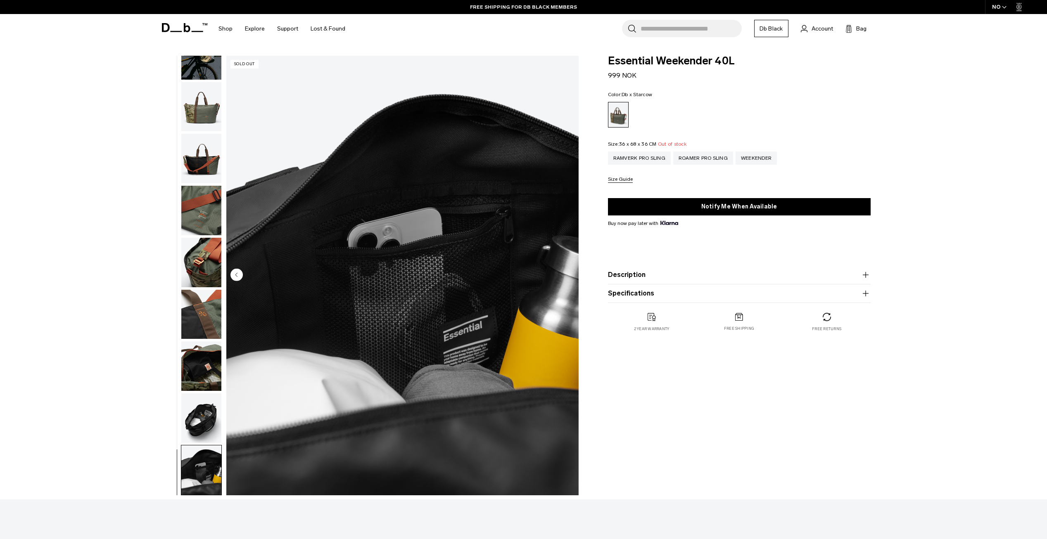
click at [823, 22] on div "Search for Bags, Luggage... Search Close Trending Products All Products Hugger …" at bounding box center [619, 28] width 537 height 29
click at [823, 31] on span "Account" at bounding box center [821, 28] width 21 height 9
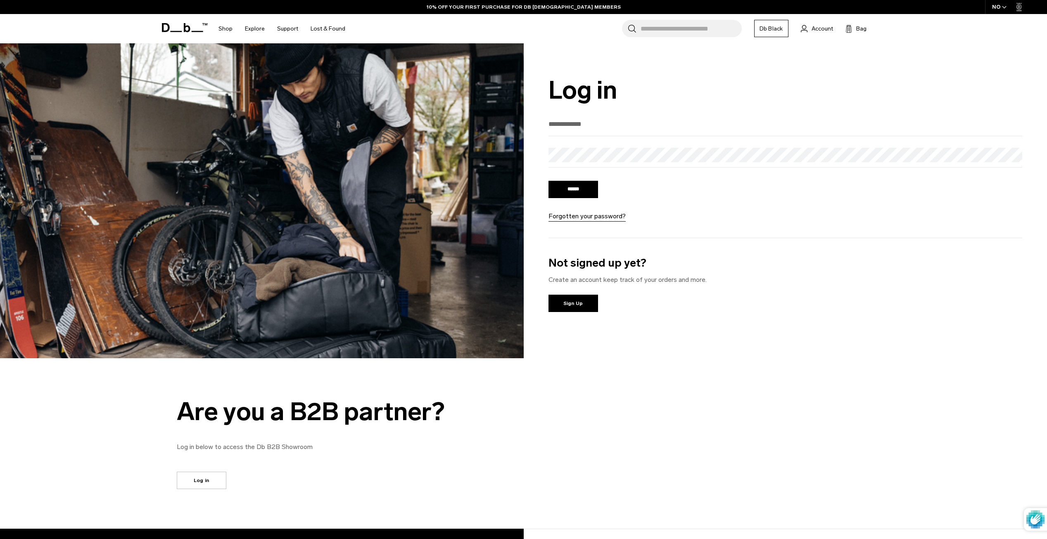
click at [591, 120] on input "email" at bounding box center [785, 124] width 474 height 14
type input "**********"
click at [548, 181] on input "******" at bounding box center [573, 189] width 50 height 17
click at [584, 188] on input "******" at bounding box center [573, 189] width 50 height 17
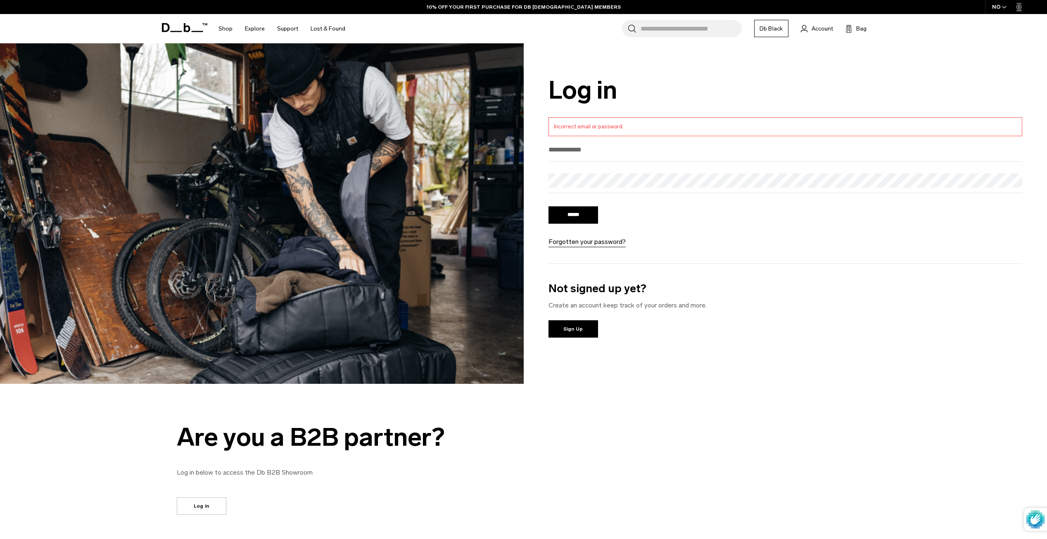
click at [587, 148] on input "email" at bounding box center [785, 150] width 474 height 14
type input "**********"
click at [588, 174] on form "**********" at bounding box center [785, 182] width 474 height 130
click at [548, 206] on input "******" at bounding box center [573, 214] width 50 height 17
click at [583, 210] on input "******" at bounding box center [573, 214] width 50 height 17
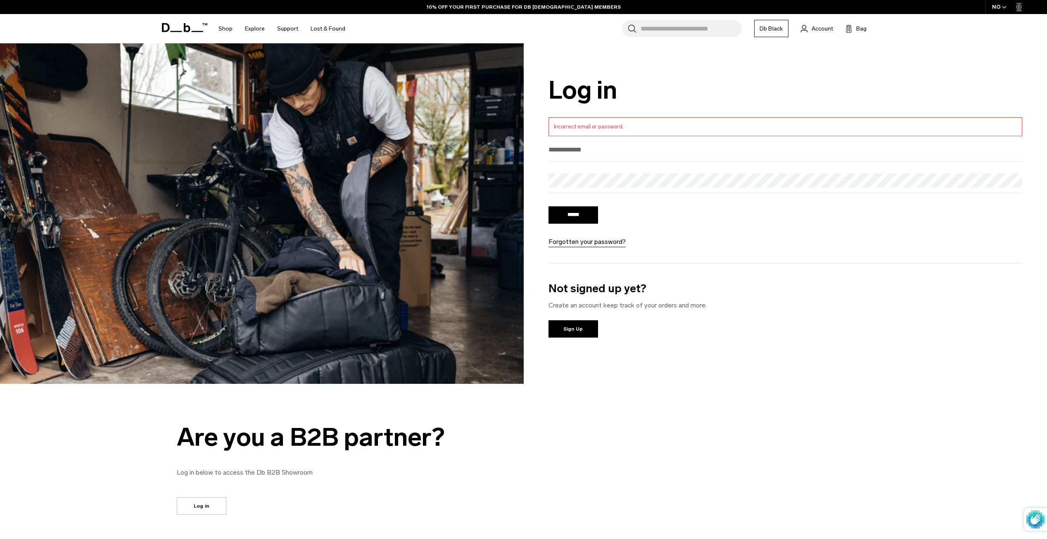
click at [581, 157] on input "email" at bounding box center [785, 150] width 474 height 14
click at [582, 152] on input "email" at bounding box center [785, 150] width 474 height 14
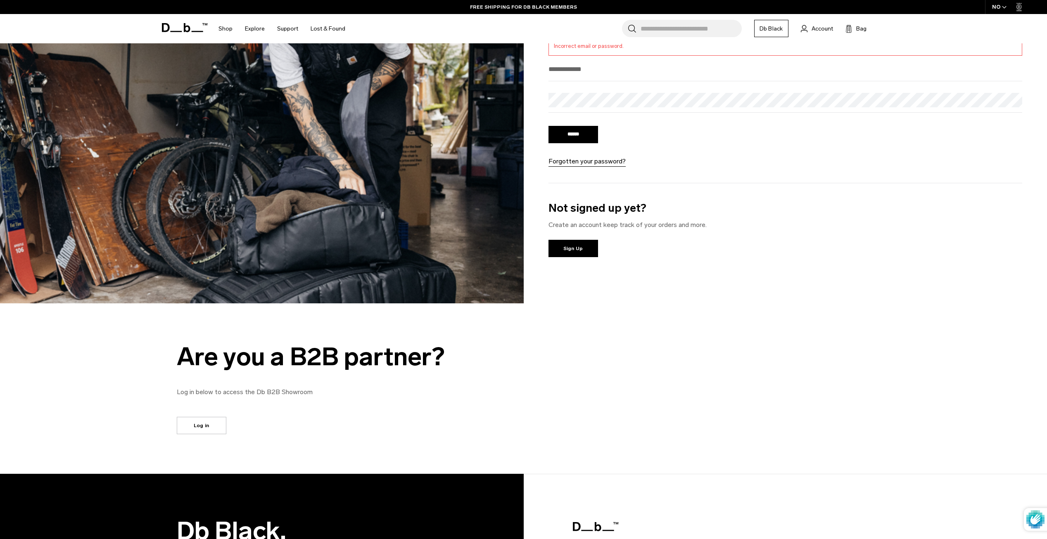
scroll to position [83, 0]
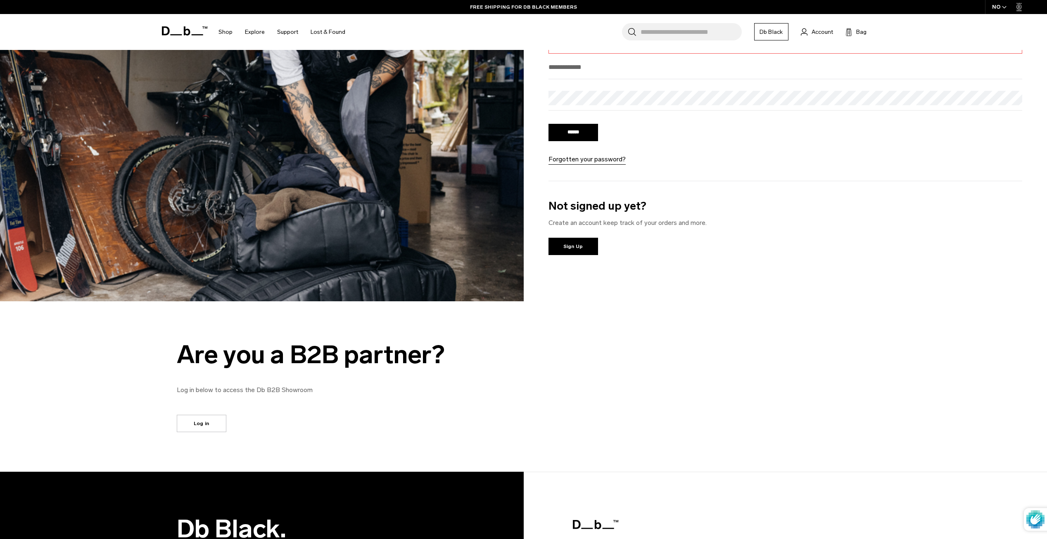
click at [215, 425] on link "Log in" at bounding box center [202, 423] width 50 height 17
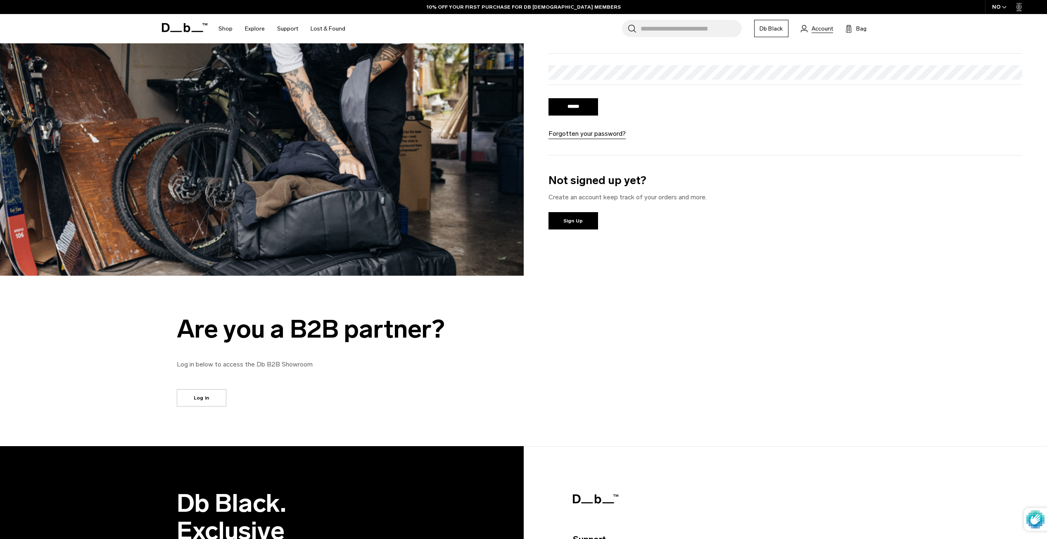
click at [827, 28] on span "Account" at bounding box center [821, 28] width 21 height 9
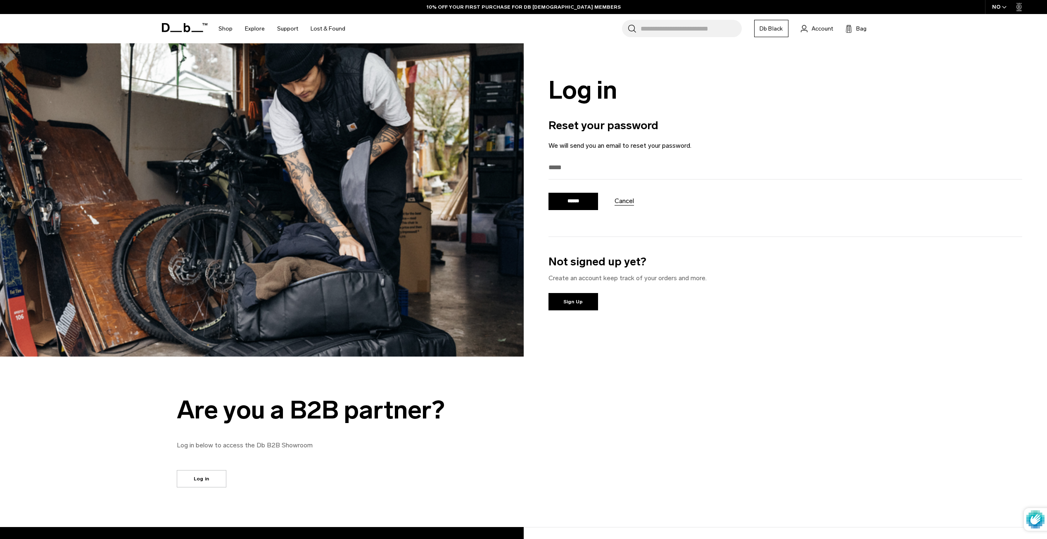
click at [581, 179] on div at bounding box center [785, 170] width 474 height 19
click at [581, 173] on input "email" at bounding box center [785, 168] width 474 height 14
type input "**********"
click at [548, 193] on input "******" at bounding box center [573, 201] width 50 height 17
click at [562, 200] on input "******" at bounding box center [573, 201] width 50 height 17
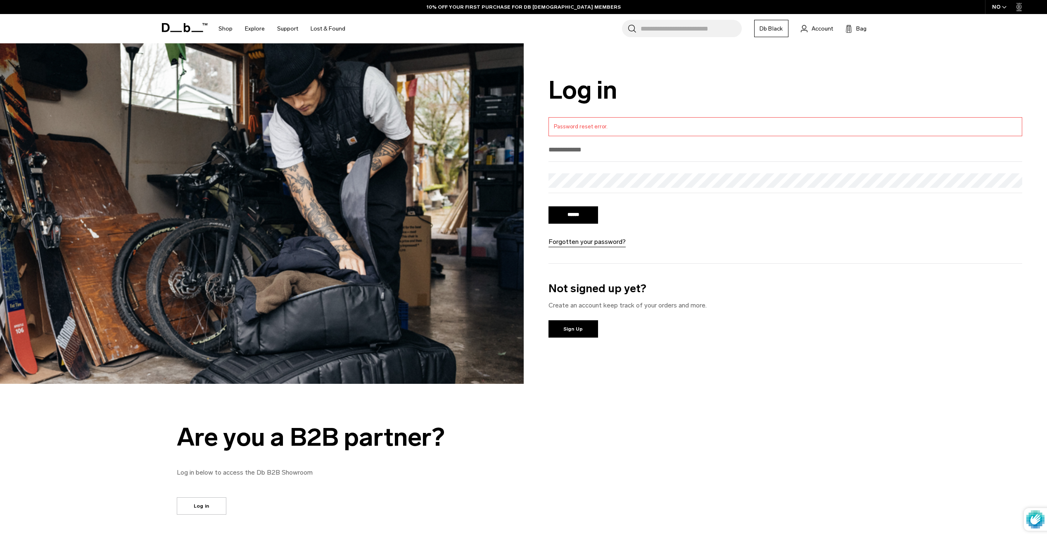
click at [625, 151] on input "email" at bounding box center [785, 150] width 474 height 14
type input "**********"
click at [548, 206] on input "******" at bounding box center [573, 214] width 50 height 17
click at [597, 128] on li "Password reset error." at bounding box center [785, 127] width 463 height 8
click at [616, 154] on input "email" at bounding box center [785, 150] width 474 height 14
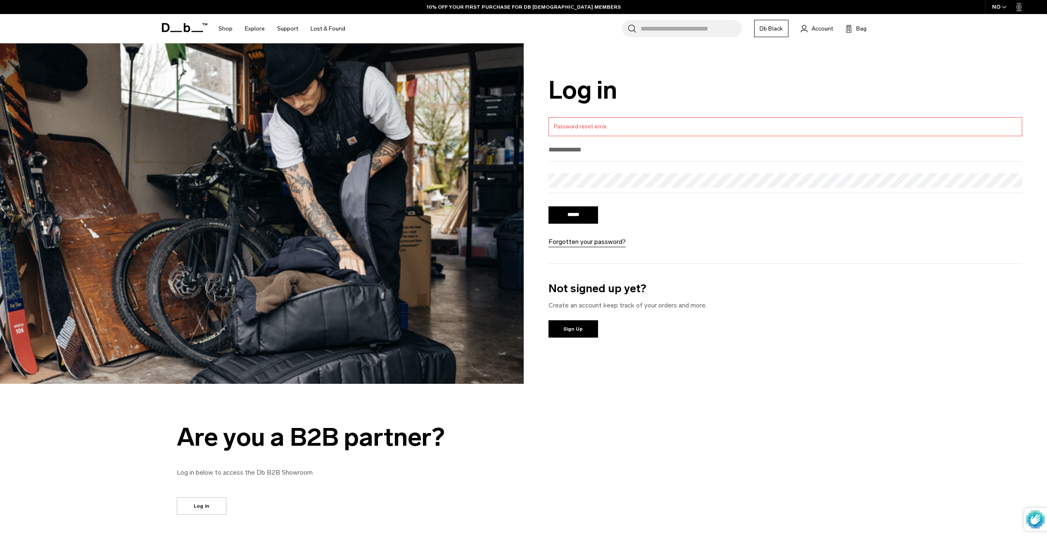
type input "**********"
click at [548, 206] on input "******" at bounding box center [573, 214] width 50 height 17
click at [586, 217] on input "******" at bounding box center [573, 214] width 50 height 17
click at [571, 141] on form "Incorrect email or password. ****** Forgotten your password?" at bounding box center [785, 182] width 474 height 130
click at [574, 147] on input "email" at bounding box center [785, 150] width 474 height 14
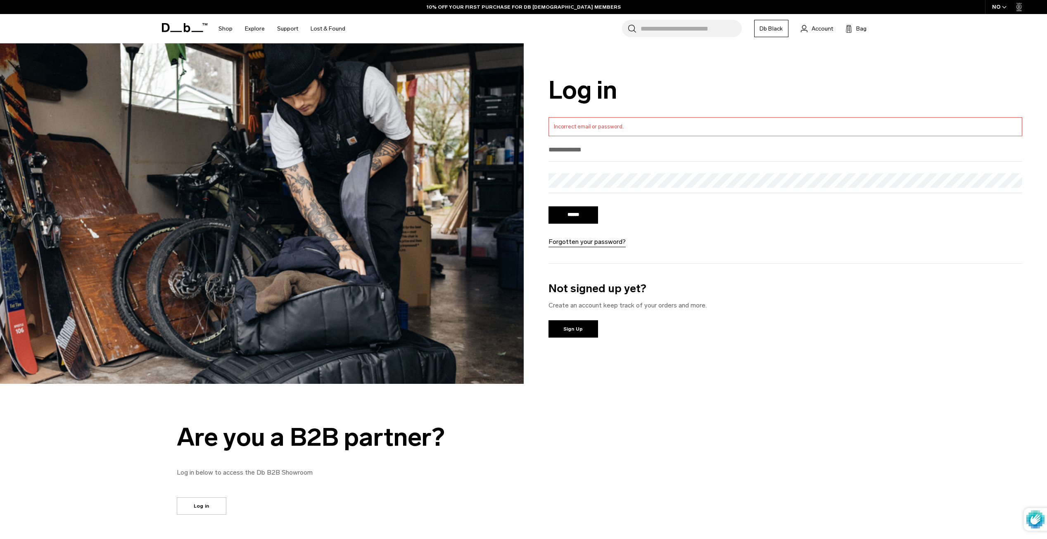
type input "**********"
click at [548, 206] on input "******" at bounding box center [573, 214] width 50 height 17
click at [504, 8] on link "10% OFF YOUR FIRST PURCHASE FOR DB [DEMOGRAPHIC_DATA] MEMBERS" at bounding box center [524, 6] width 194 height 7
click at [757, 24] on link "Db Black" at bounding box center [771, 28] width 34 height 17
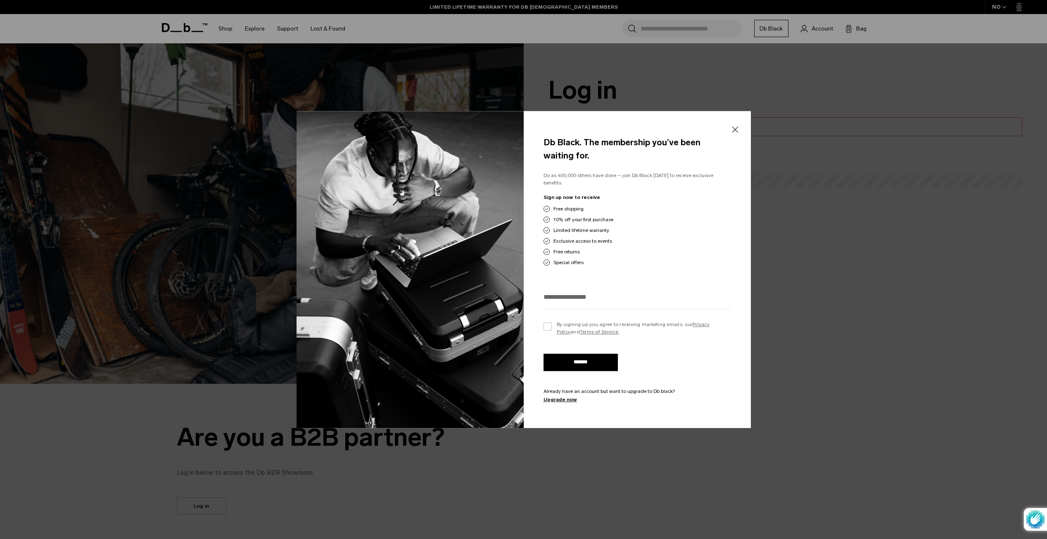
click at [593, 290] on input "email" at bounding box center [636, 297] width 187 height 14
click at [546, 322] on label "By signing up you agree to receiving marketing emails, our Privacy Policy and T…" at bounding box center [636, 328] width 187 height 15
click at [562, 297] on input "email" at bounding box center [636, 297] width 187 height 14
click at [544, 321] on label "By signing up you agree to receiving marketing emails, our Privacy Policy and T…" at bounding box center [636, 328] width 187 height 15
click at [564, 301] on div at bounding box center [636, 299] width 187 height 19
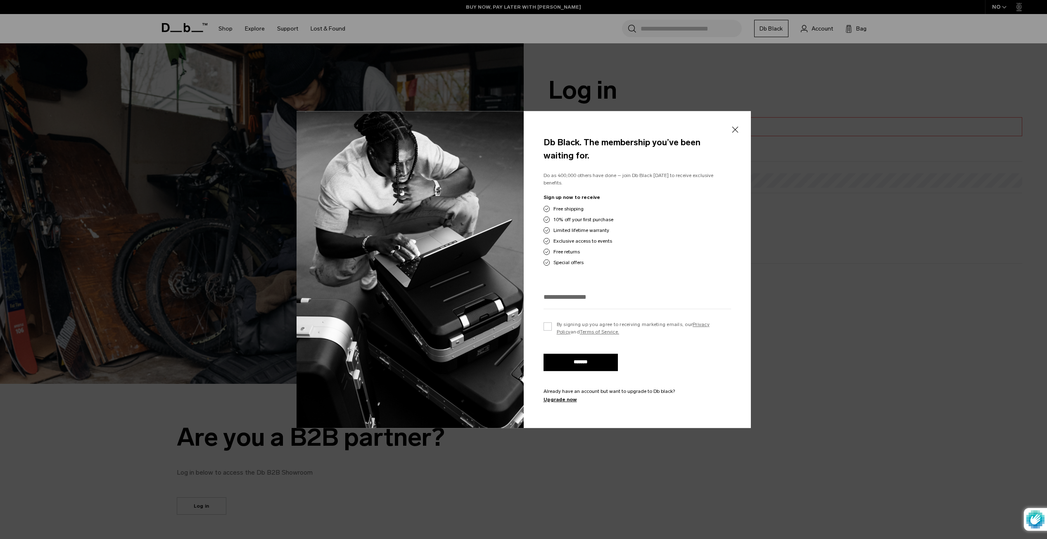
click at [566, 298] on input "email" at bounding box center [636, 297] width 187 height 14
type input "**********"
click at [627, 361] on div "*******" at bounding box center [636, 359] width 187 height 26
click at [593, 360] on input "*******" at bounding box center [580, 362] width 74 height 17
click at [554, 322] on label "By signing up you agree to receiving marketing emails, our Privacy Policy and T…" at bounding box center [636, 328] width 187 height 15
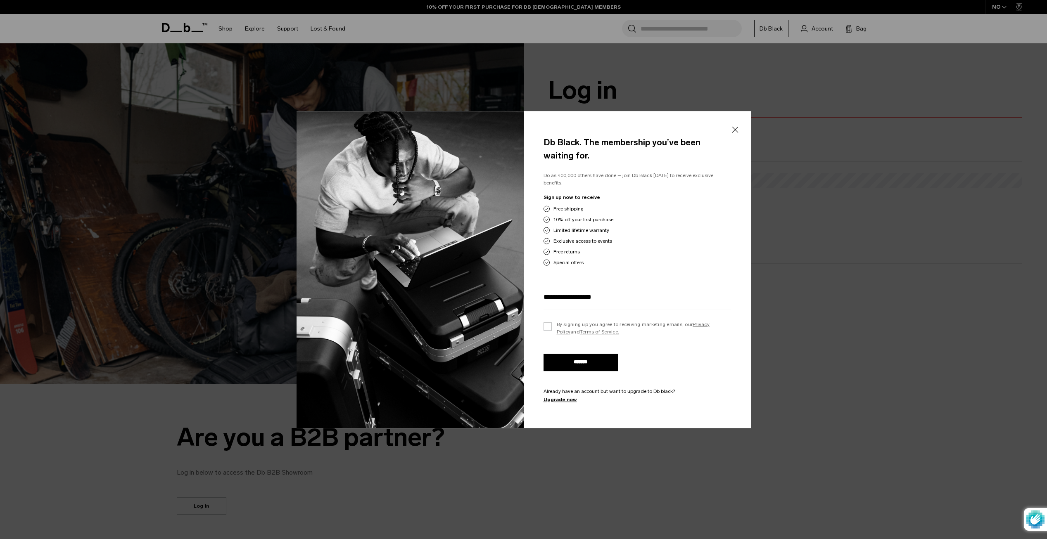
click at [567, 365] on input "*******" at bounding box center [580, 362] width 74 height 17
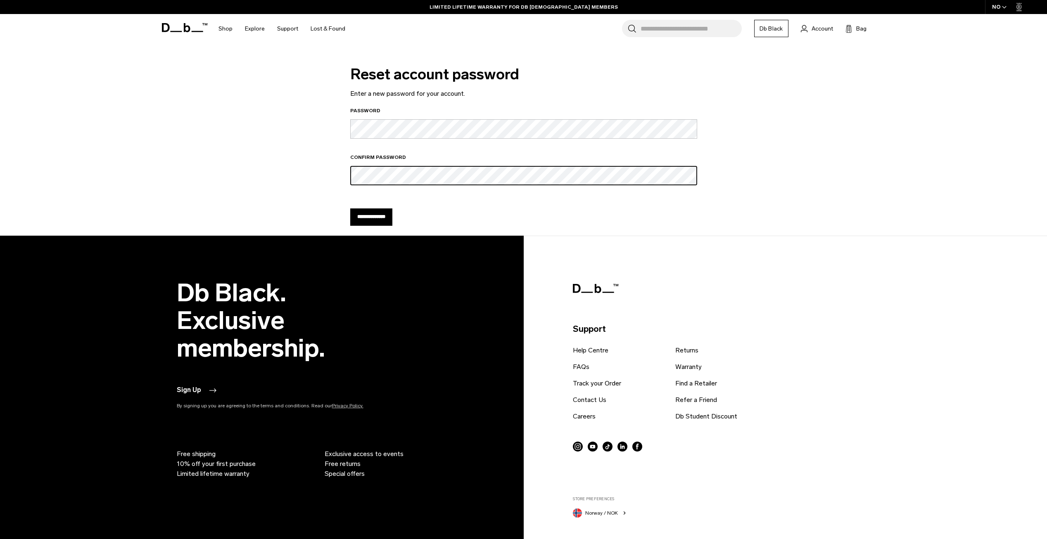
click at [350, 209] on input "**********" at bounding box center [371, 217] width 42 height 17
click at [392, 220] on input "**********" at bounding box center [371, 217] width 42 height 17
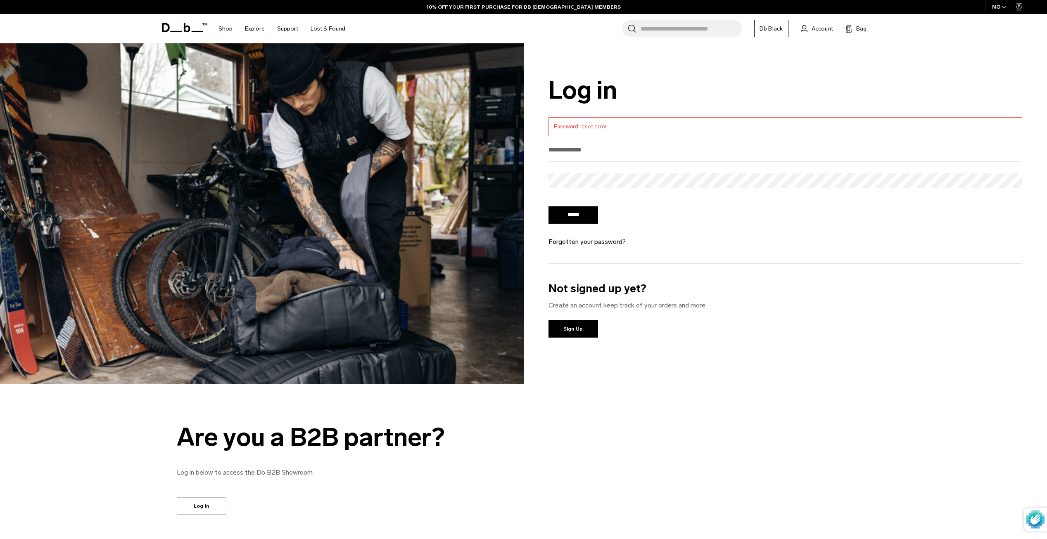
click at [570, 150] on input "email" at bounding box center [785, 150] width 474 height 14
type input "**********"
click at [548, 206] on input "******" at bounding box center [573, 214] width 50 height 17
click at [582, 214] on input "******" at bounding box center [573, 214] width 50 height 17
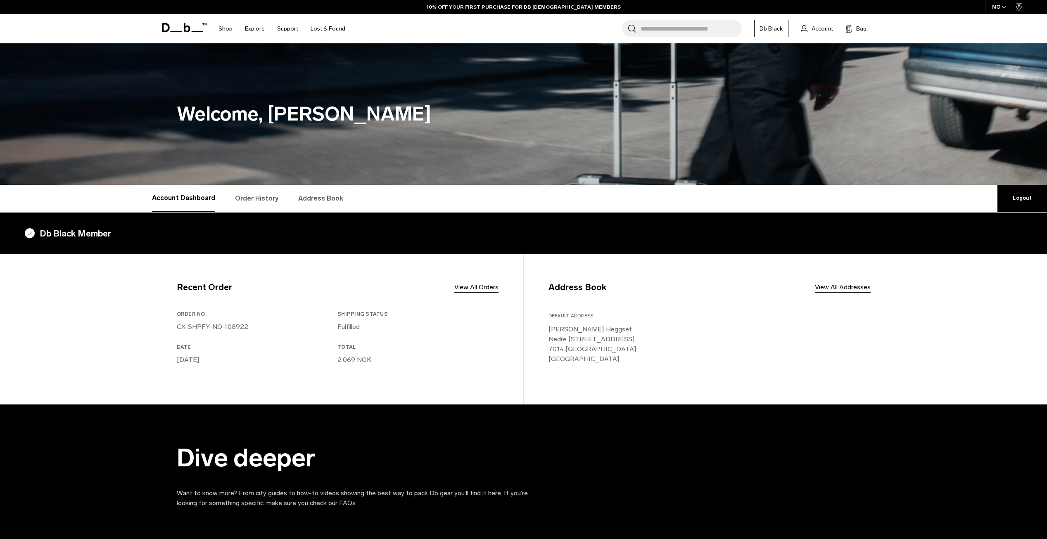
click at [265, 199] on link "Order History" at bounding box center [256, 198] width 43 height 27
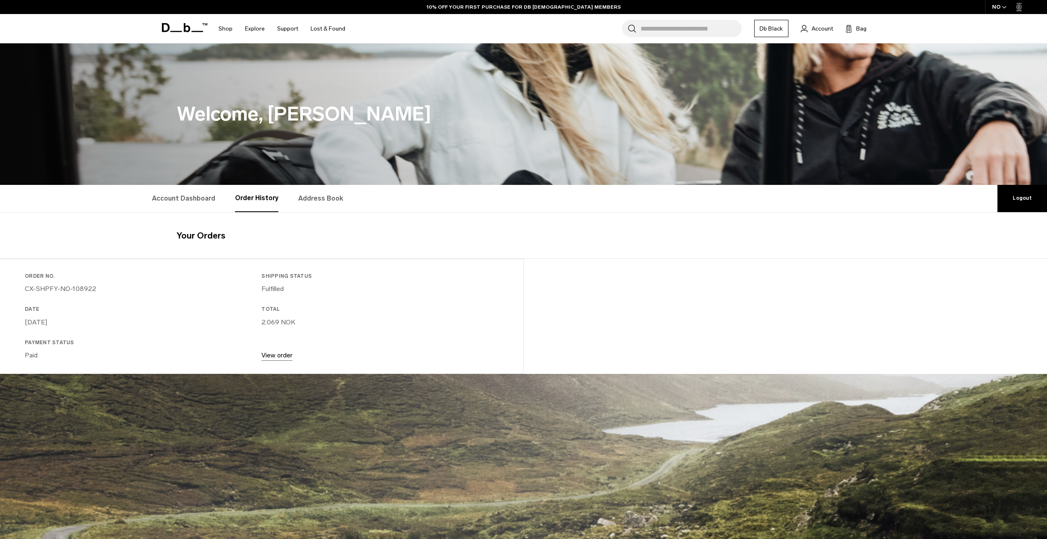
click at [324, 206] on link "Address Book" at bounding box center [320, 198] width 45 height 27
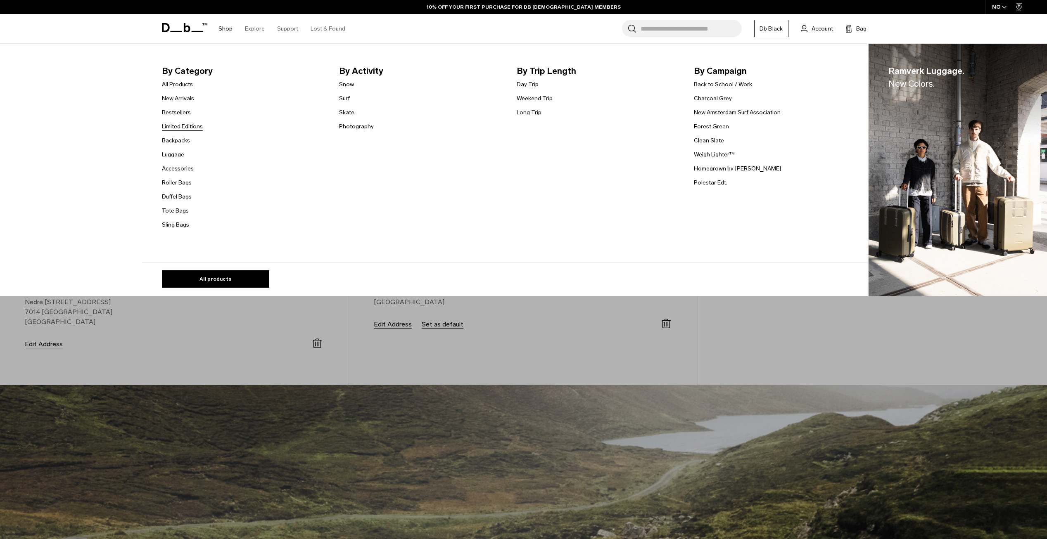
click at [184, 123] on link "Limited Editions" at bounding box center [182, 126] width 41 height 9
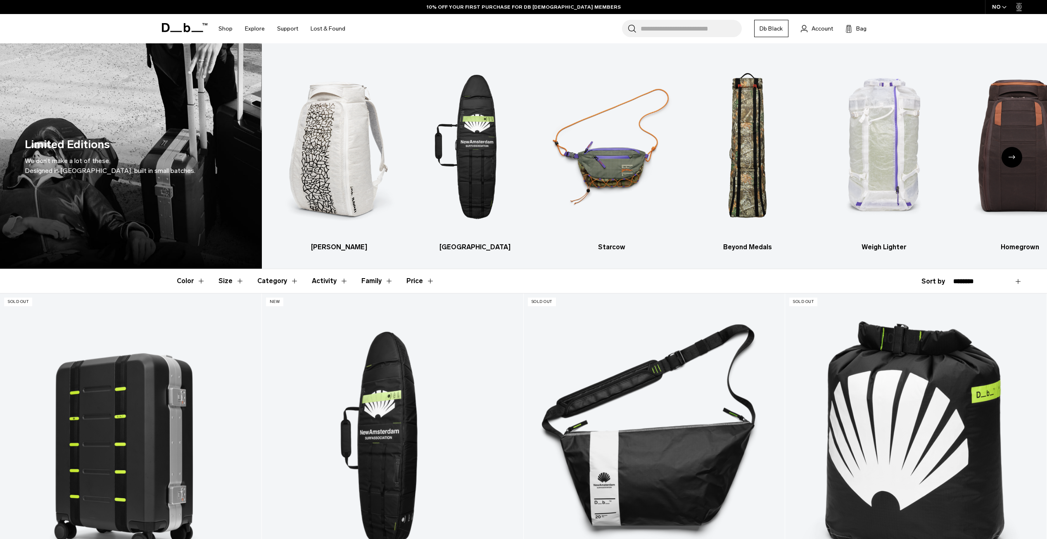
click at [275, 282] on button "Category" at bounding box center [277, 281] width 41 height 24
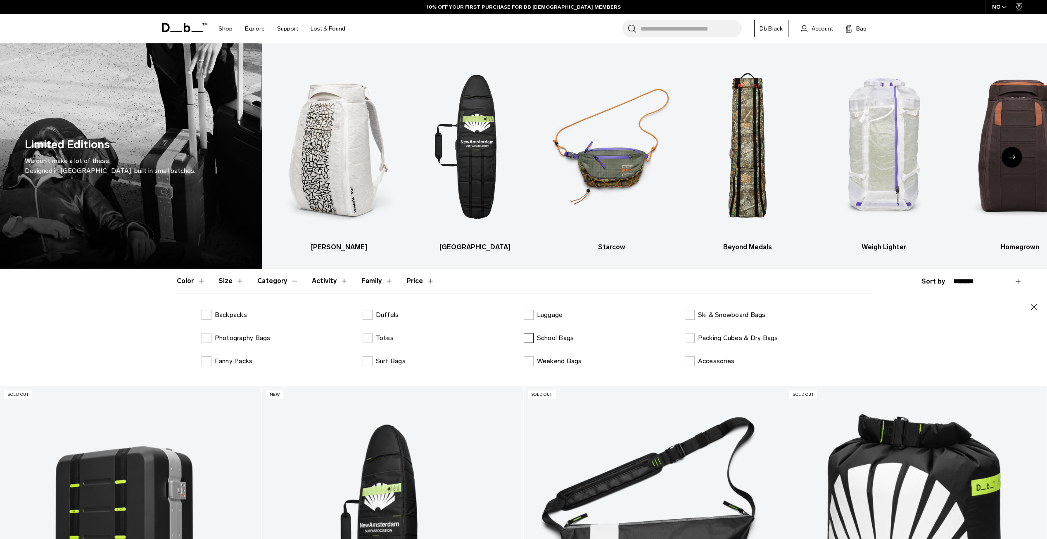
click at [541, 335] on p "School Bags" at bounding box center [555, 338] width 37 height 10
click at [542, 337] on p "School Bags" at bounding box center [555, 338] width 37 height 10
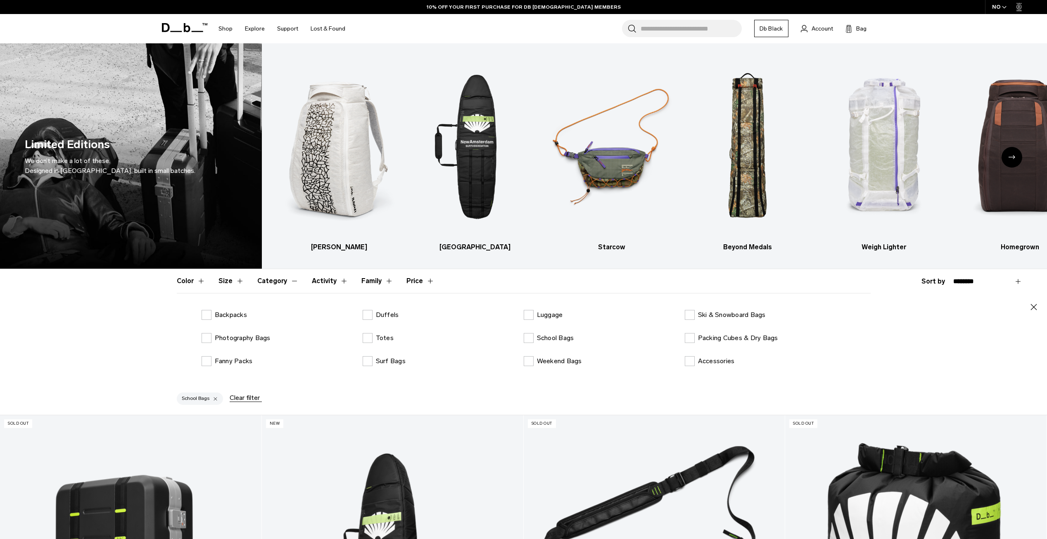
click at [553, 356] on div "Backpacks Duffels Luggage Ski & Snowboard Bags Photography Bags Totes School Ba…" at bounding box center [524, 344] width 694 height 69
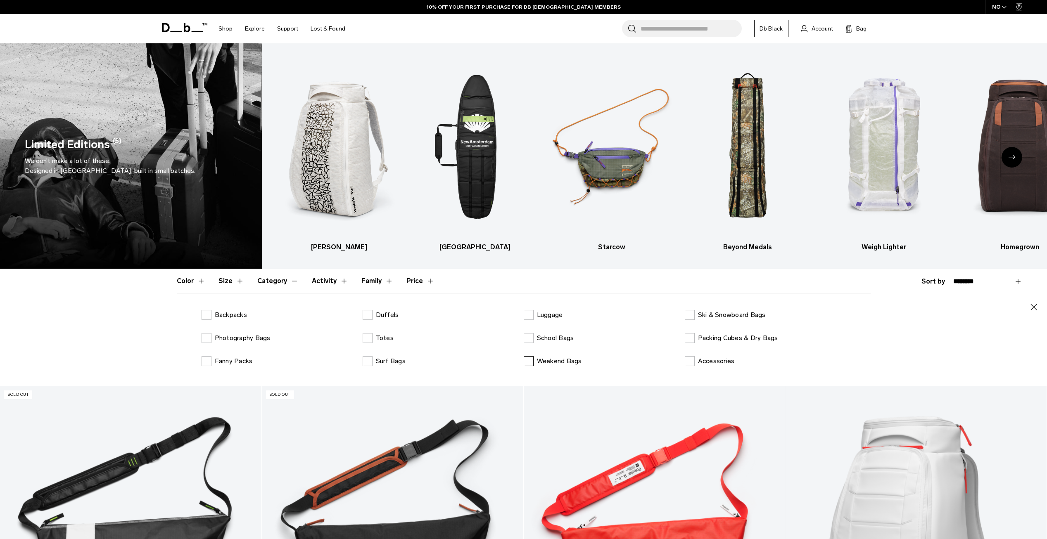
click at [554, 360] on p "Weekend Bags" at bounding box center [559, 361] width 45 height 10
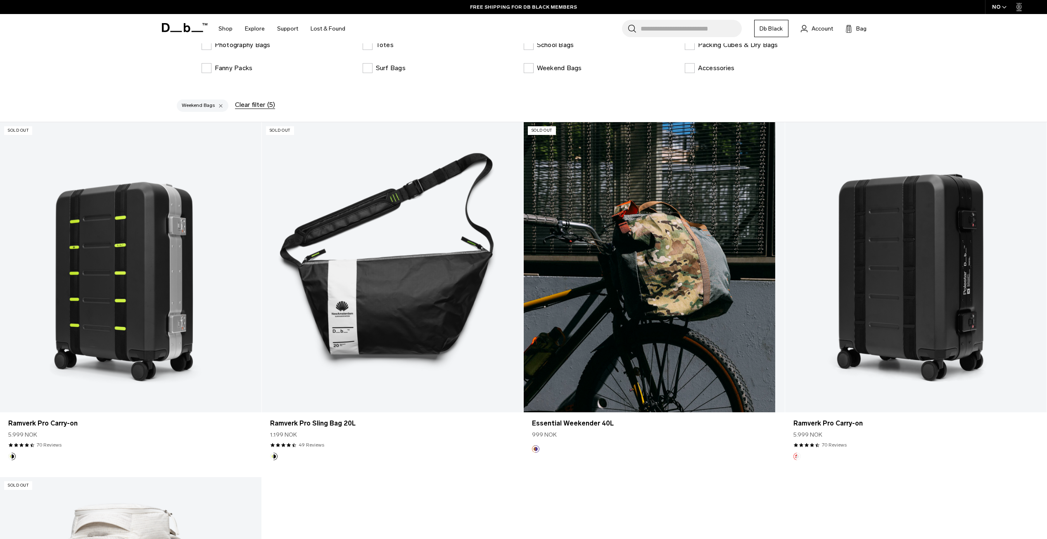
scroll to position [289, 0]
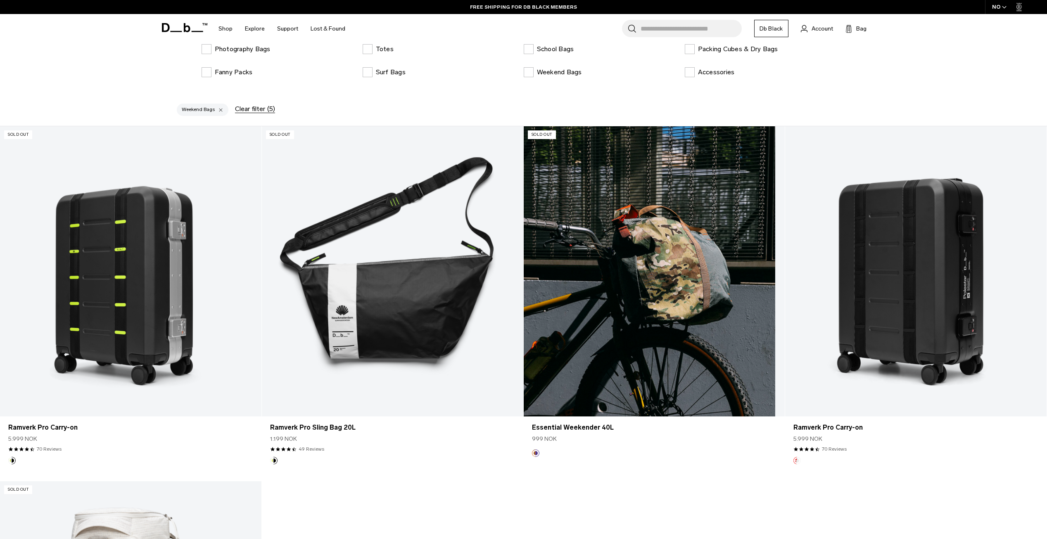
click at [606, 342] on link "Essential Weekender 40L" at bounding box center [654, 271] width 261 height 290
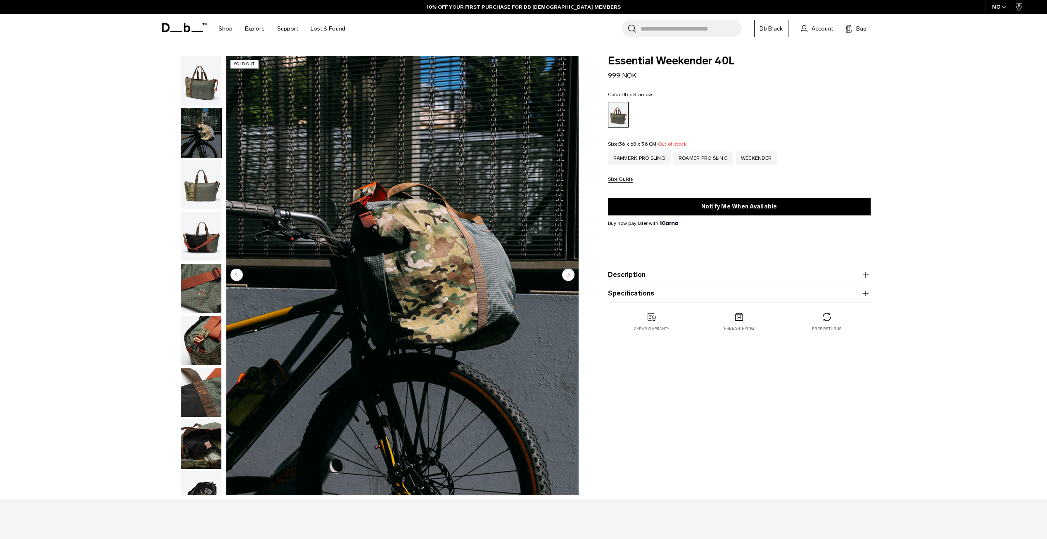
click at [567, 274] on circle "Next slide" at bounding box center [568, 274] width 12 height 12
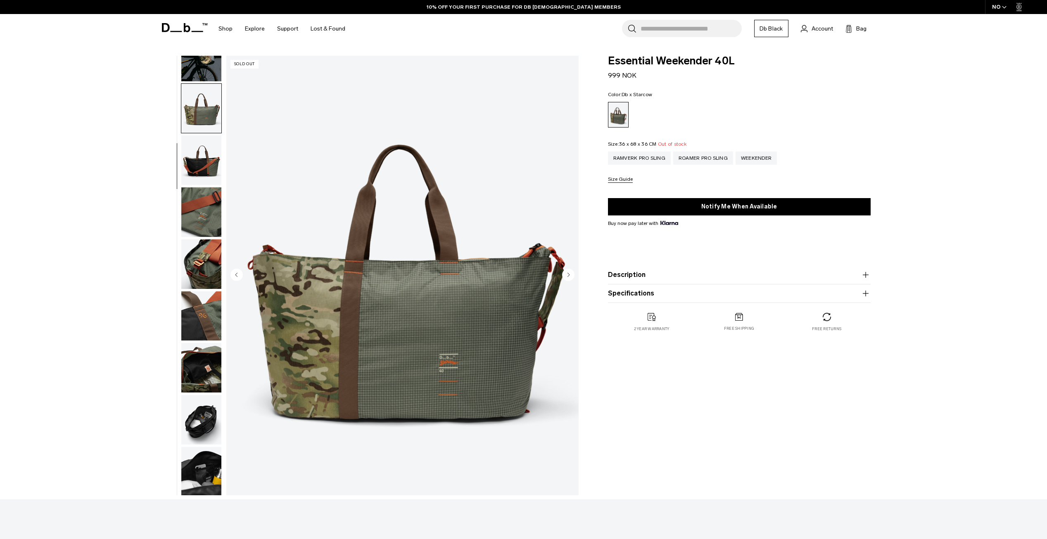
scroll to position [78, 0]
click at [567, 274] on circle "Next slide" at bounding box center [568, 274] width 12 height 12
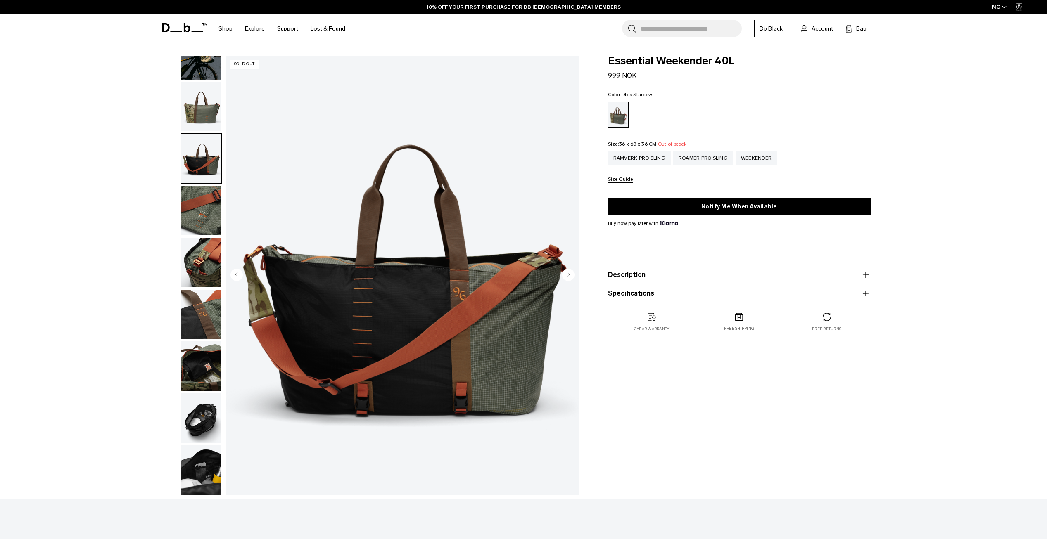
scroll to position [0, 0]
click at [567, 274] on circle "Next slide" at bounding box center [568, 274] width 12 height 12
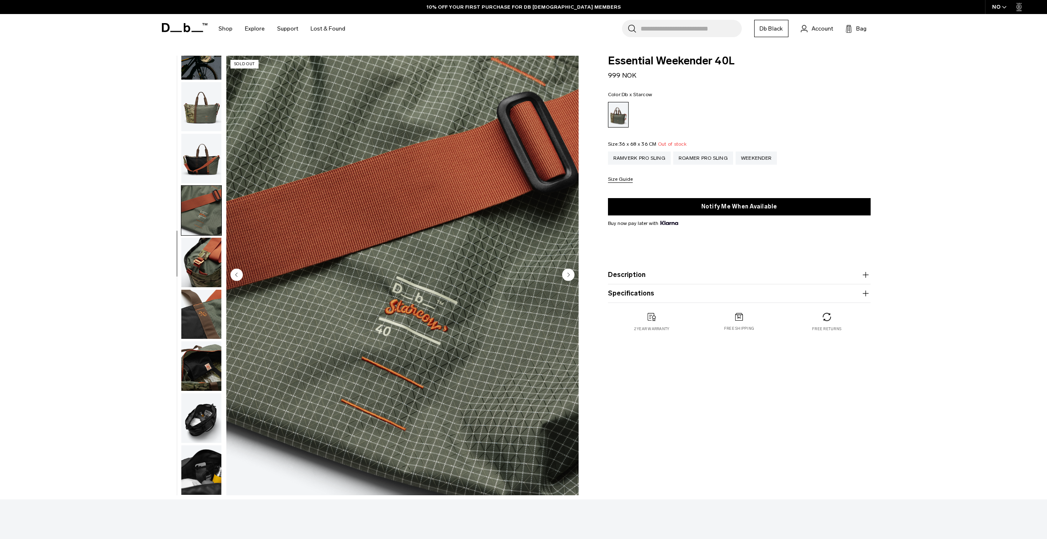
click at [203, 320] on img "button" at bounding box center [201, 315] width 40 height 50
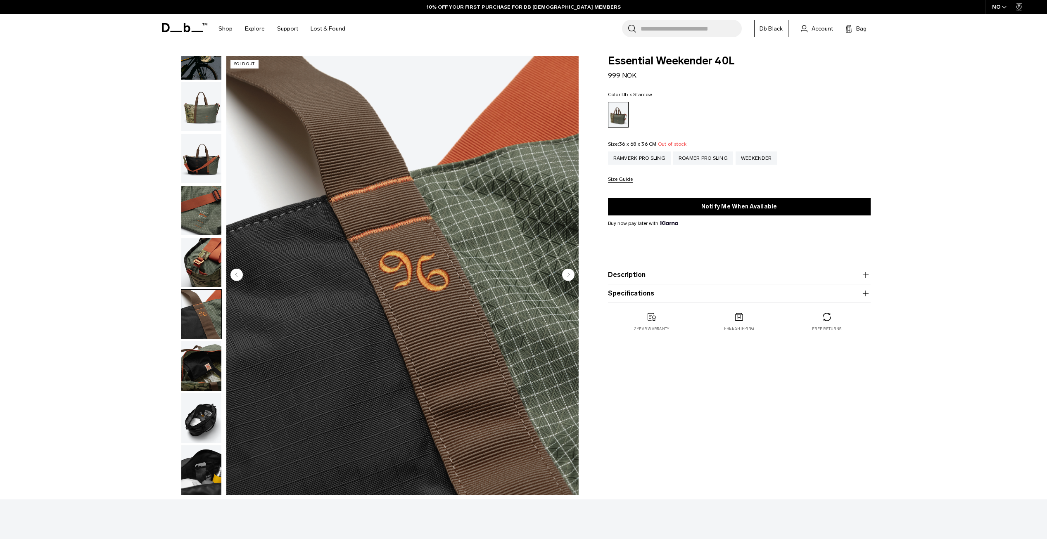
click at [205, 344] on img "button" at bounding box center [201, 367] width 40 height 50
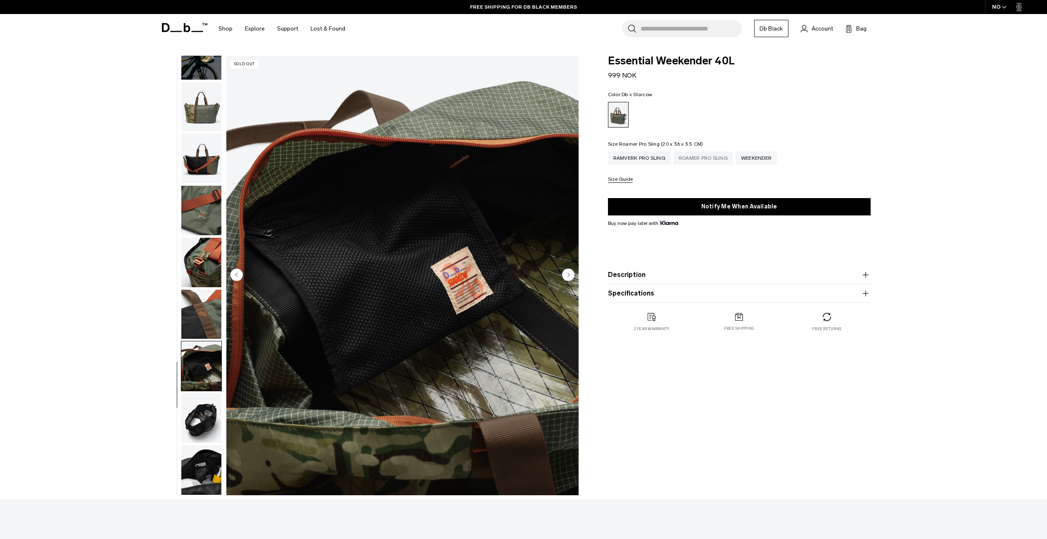
click at [711, 160] on div "Roamer Pro Sling" at bounding box center [703, 158] width 60 height 13
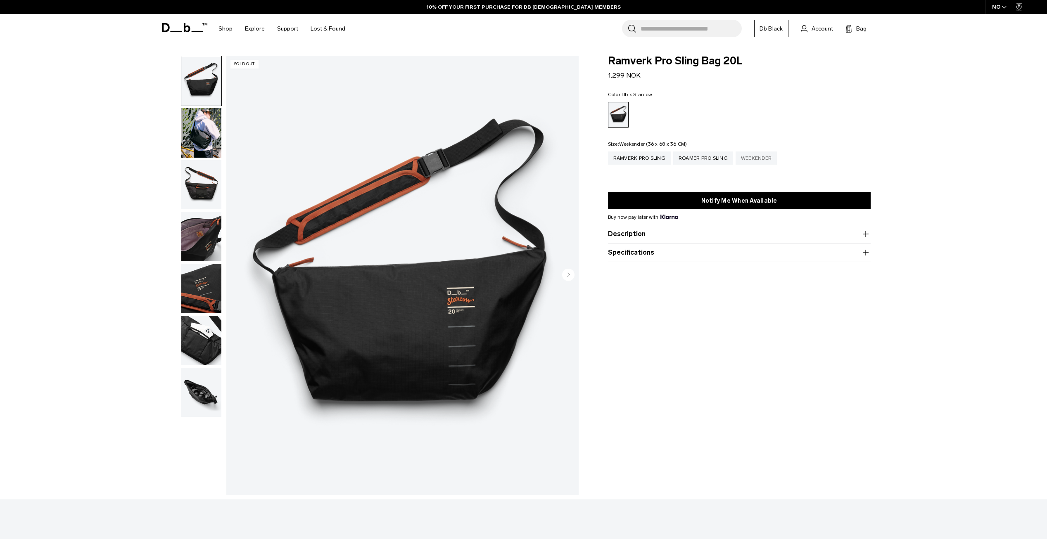
click at [765, 160] on div "Weekender" at bounding box center [755, 158] width 41 height 13
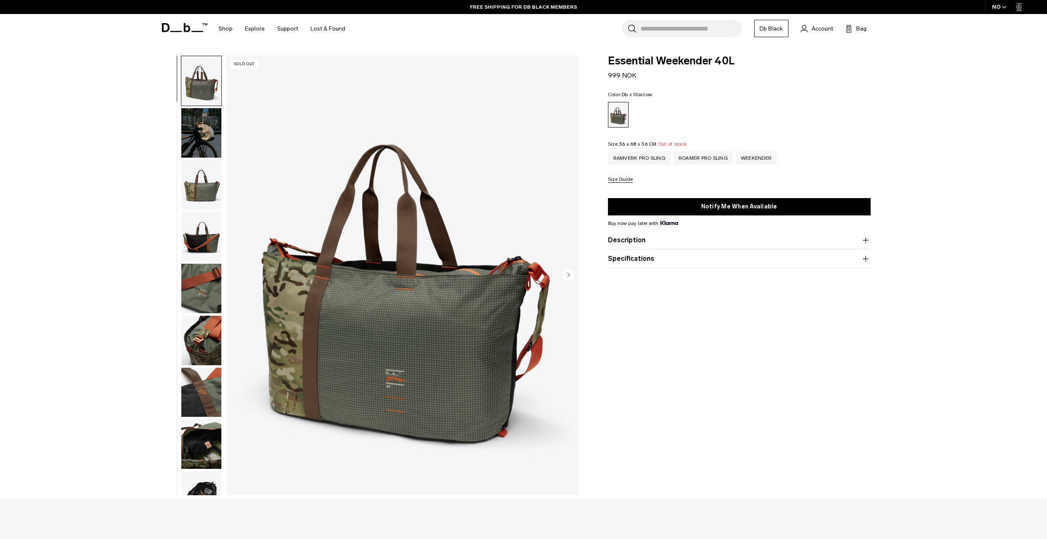
drag, startPoint x: 406, startPoint y: 66, endPoint x: 406, endPoint y: 62, distance: 4.6
click at [122, 337] on div "**********" at bounding box center [523, 278] width 1047 height 444
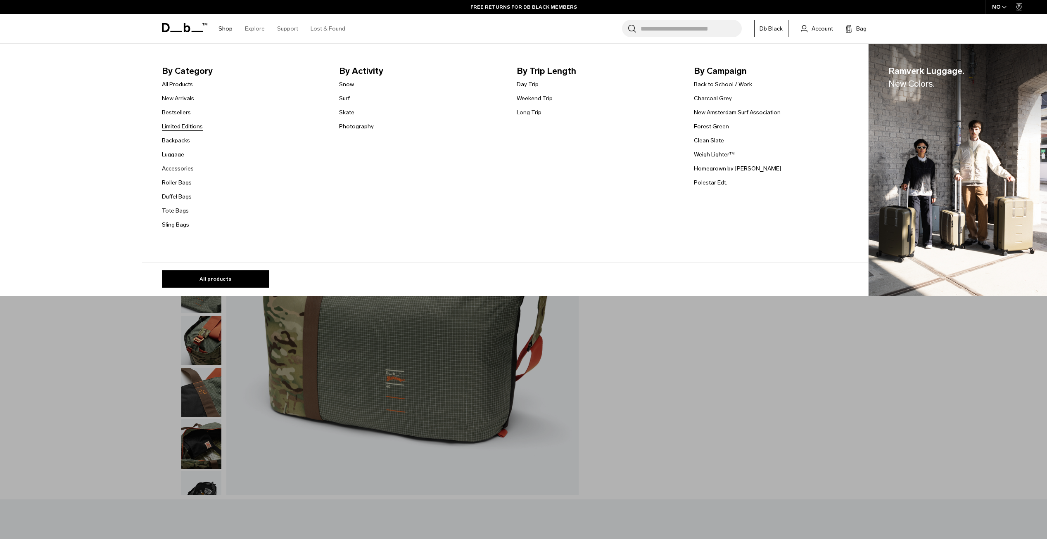
click at [187, 129] on link "Limited Editions" at bounding box center [182, 126] width 41 height 9
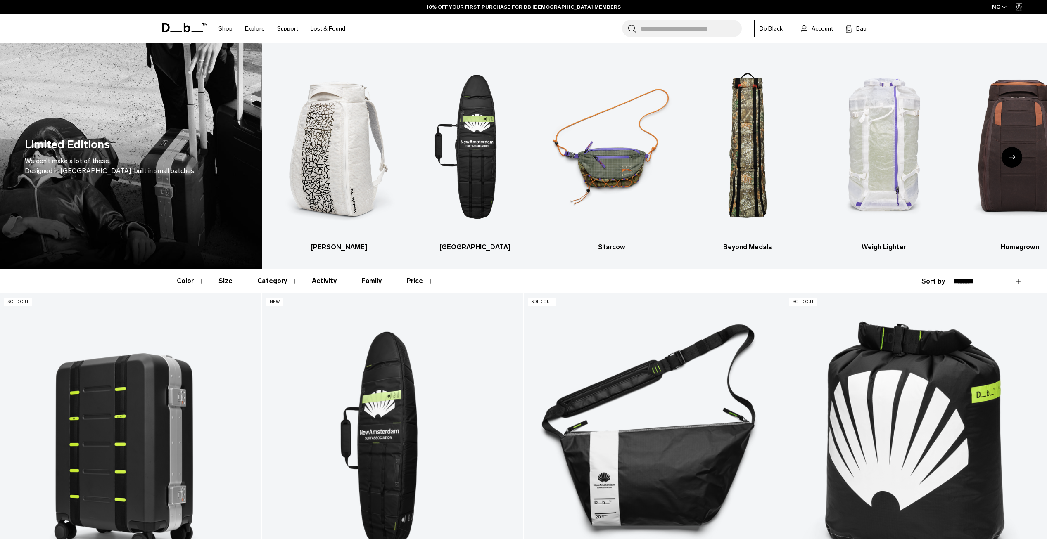
click at [268, 280] on button "Category" at bounding box center [277, 281] width 41 height 24
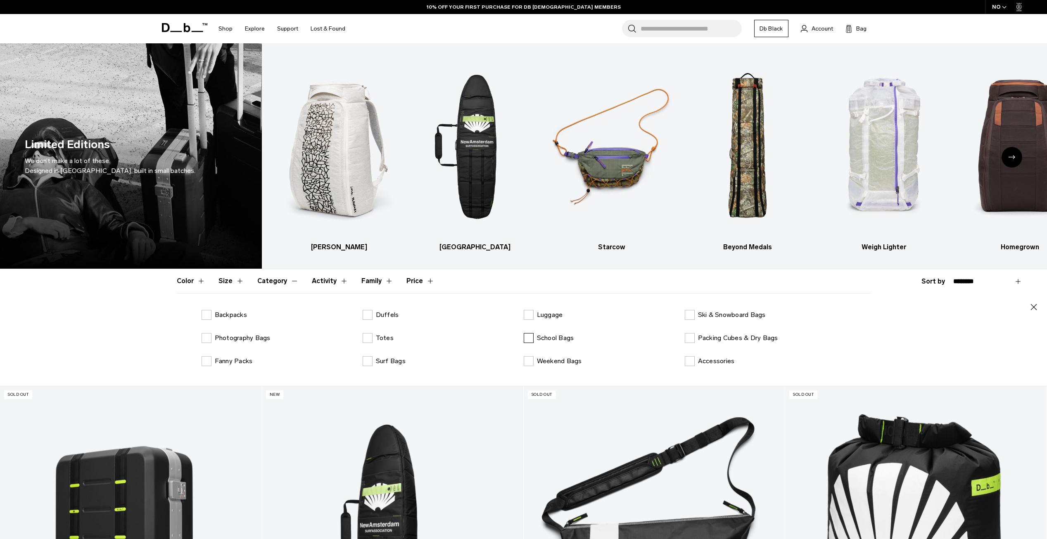
click at [541, 337] on p "School Bags" at bounding box center [555, 338] width 37 height 10
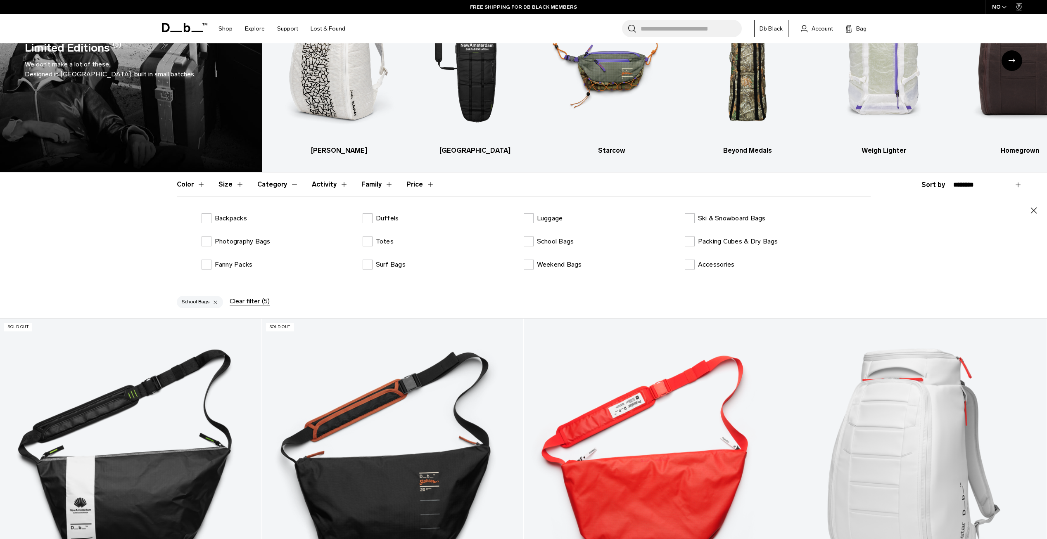
scroll to position [41, 0]
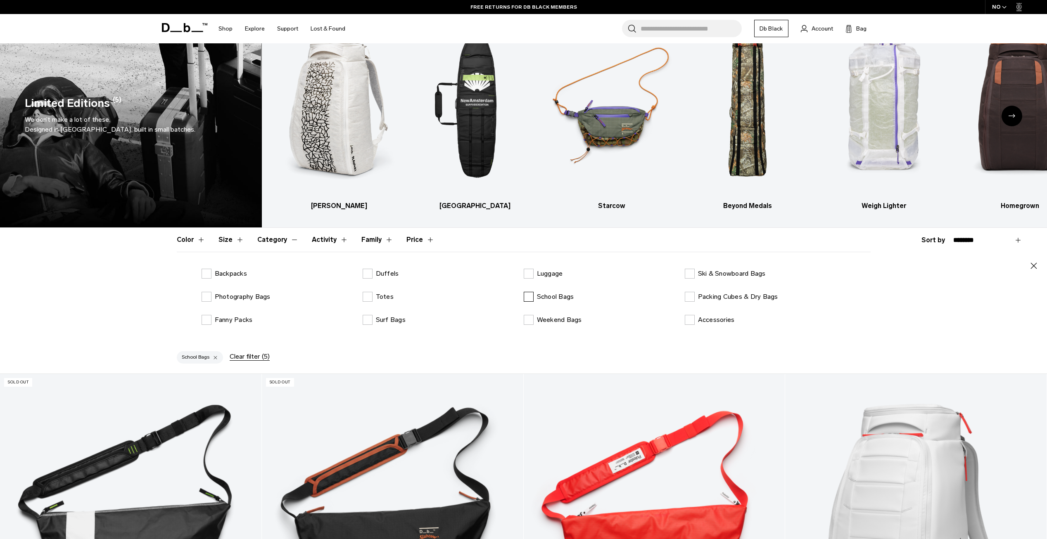
click at [533, 301] on label "School Bags" at bounding box center [549, 297] width 50 height 10
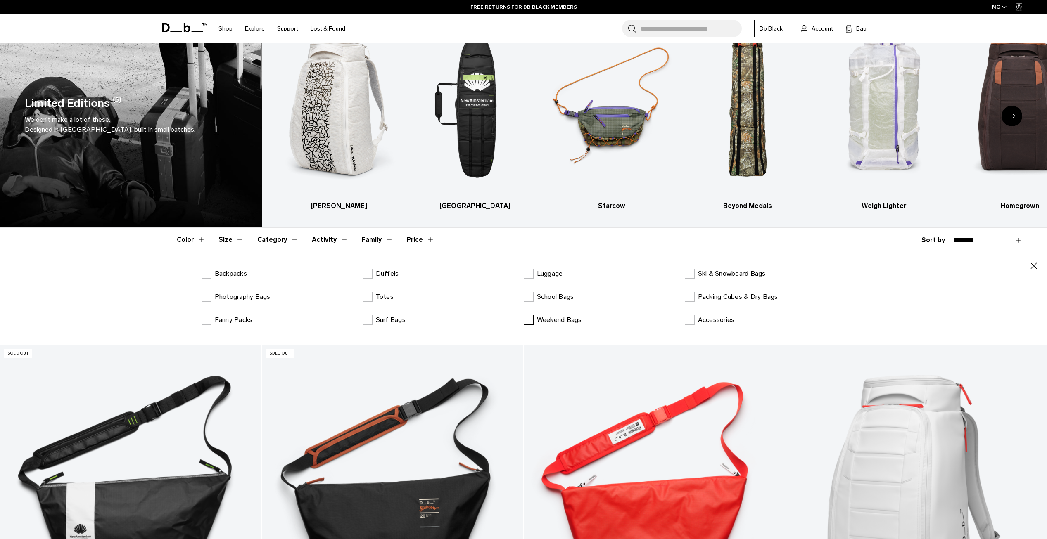
click at [535, 321] on label "Weekend Bags" at bounding box center [553, 320] width 58 height 10
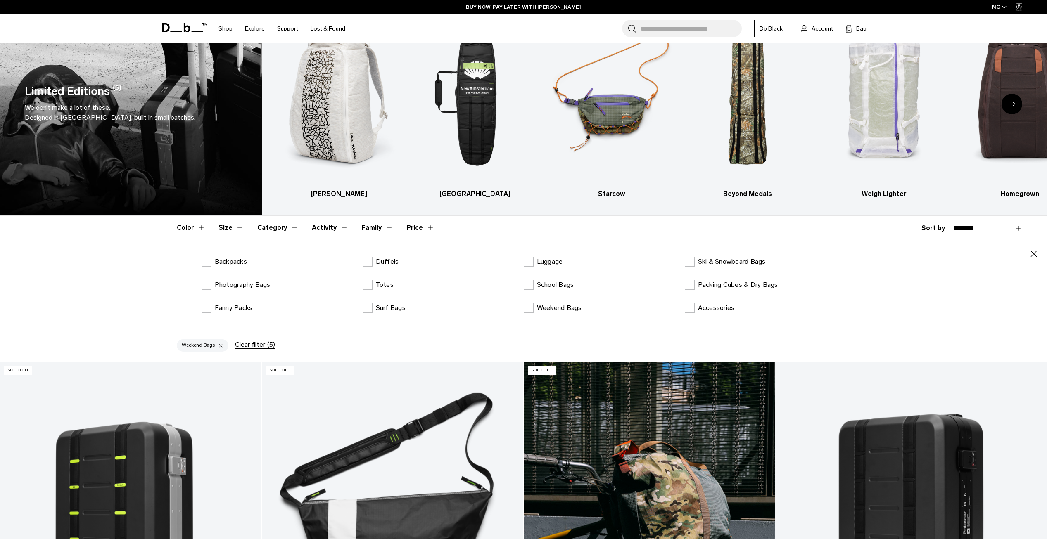
scroll to position [41, 0]
